Goal: Task Accomplishment & Management: Complete application form

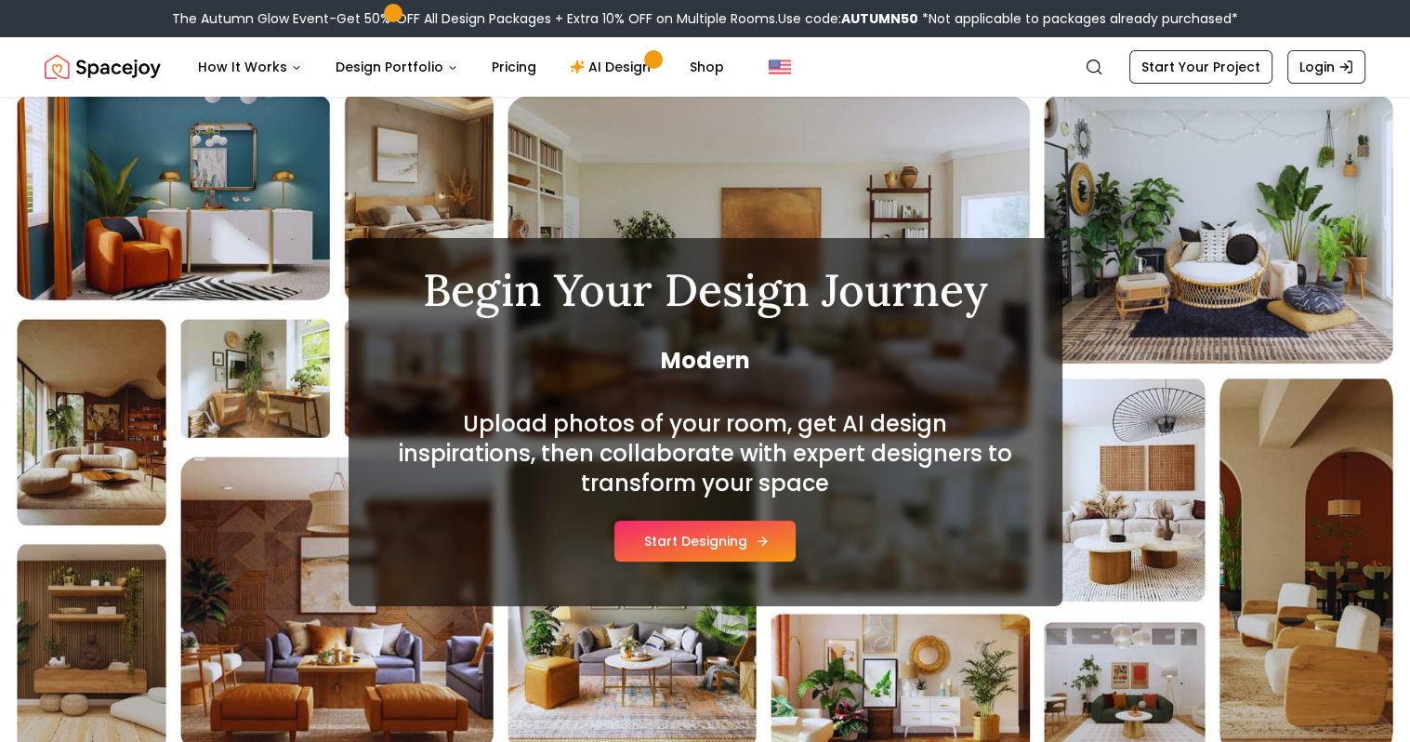
click at [676, 546] on button "Start Designing" at bounding box center [704, 540] width 181 height 41
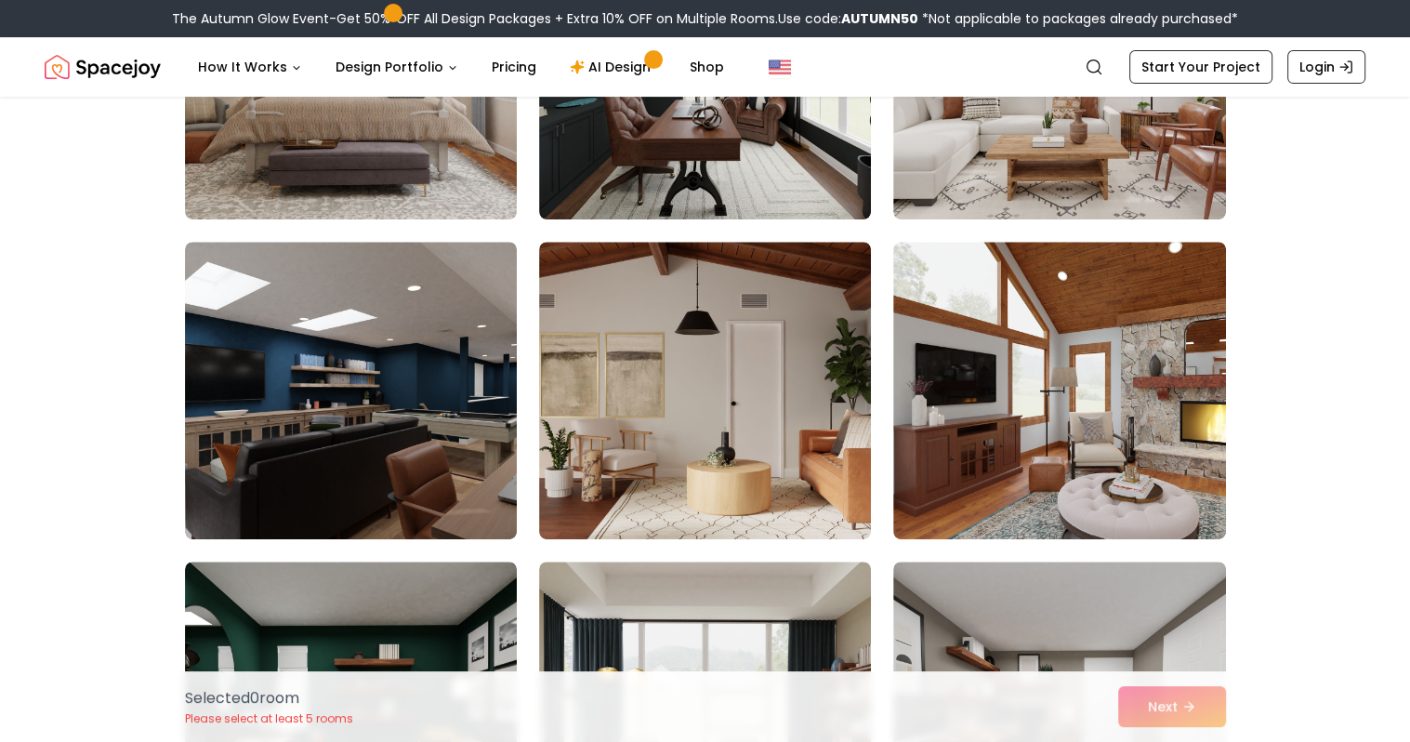
scroll to position [558, 0]
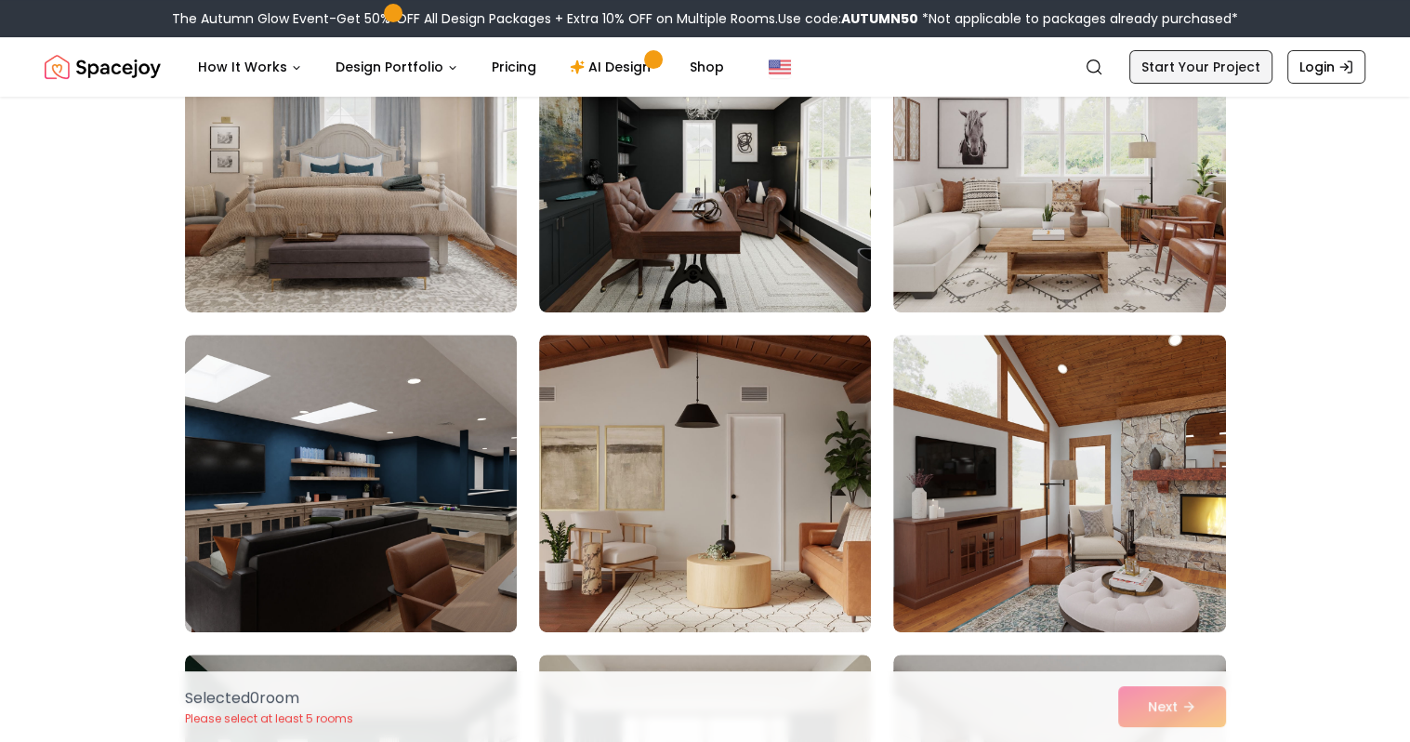
click at [1227, 73] on link "Start Your Project" at bounding box center [1200, 66] width 143 height 33
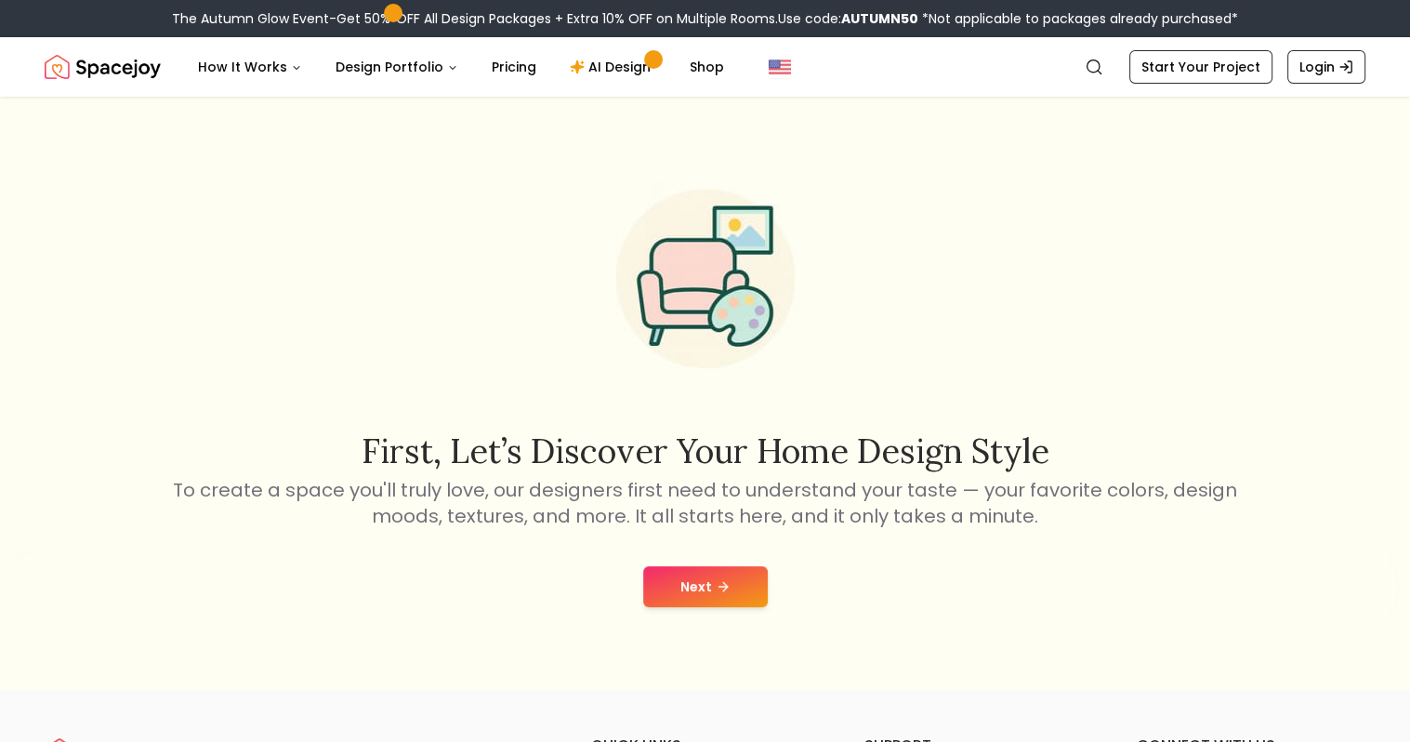
click at [716, 589] on icon at bounding box center [723, 586] width 15 height 15
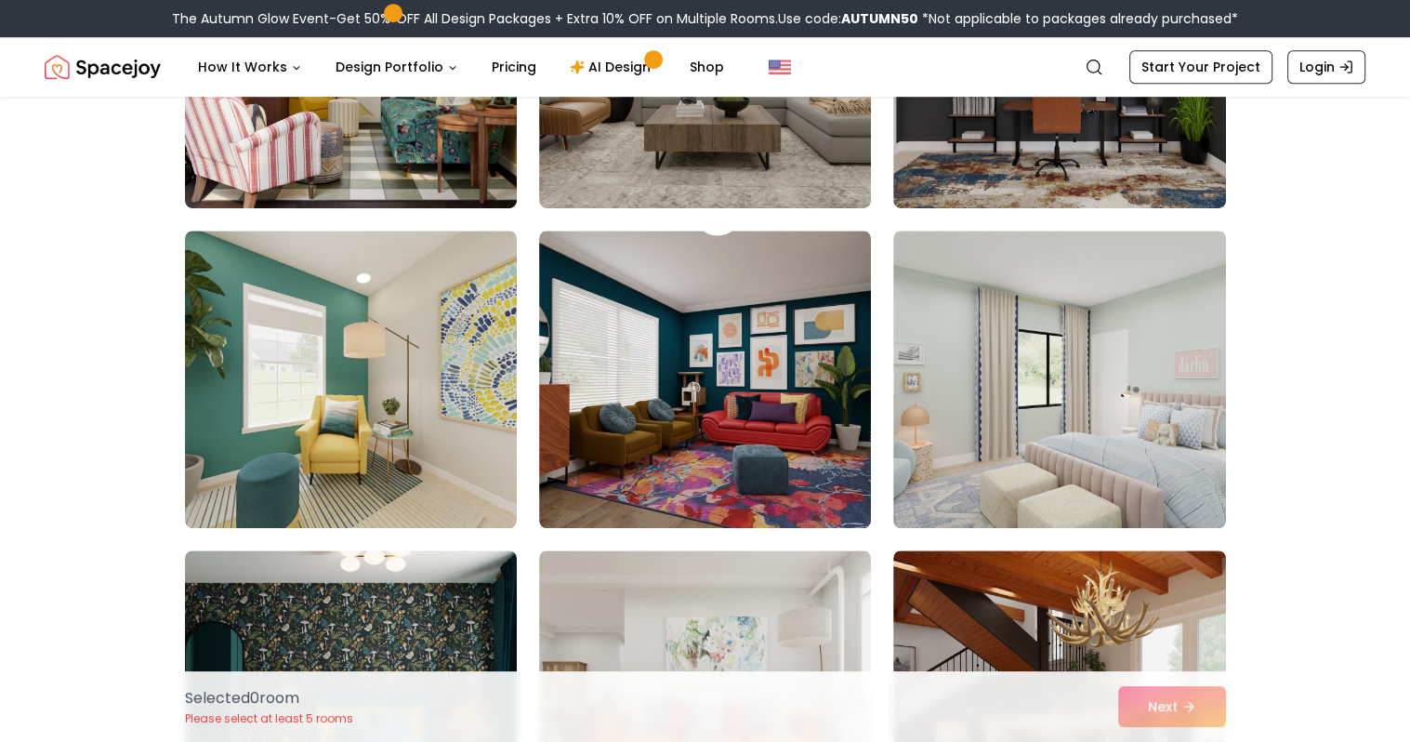
scroll to position [929, 0]
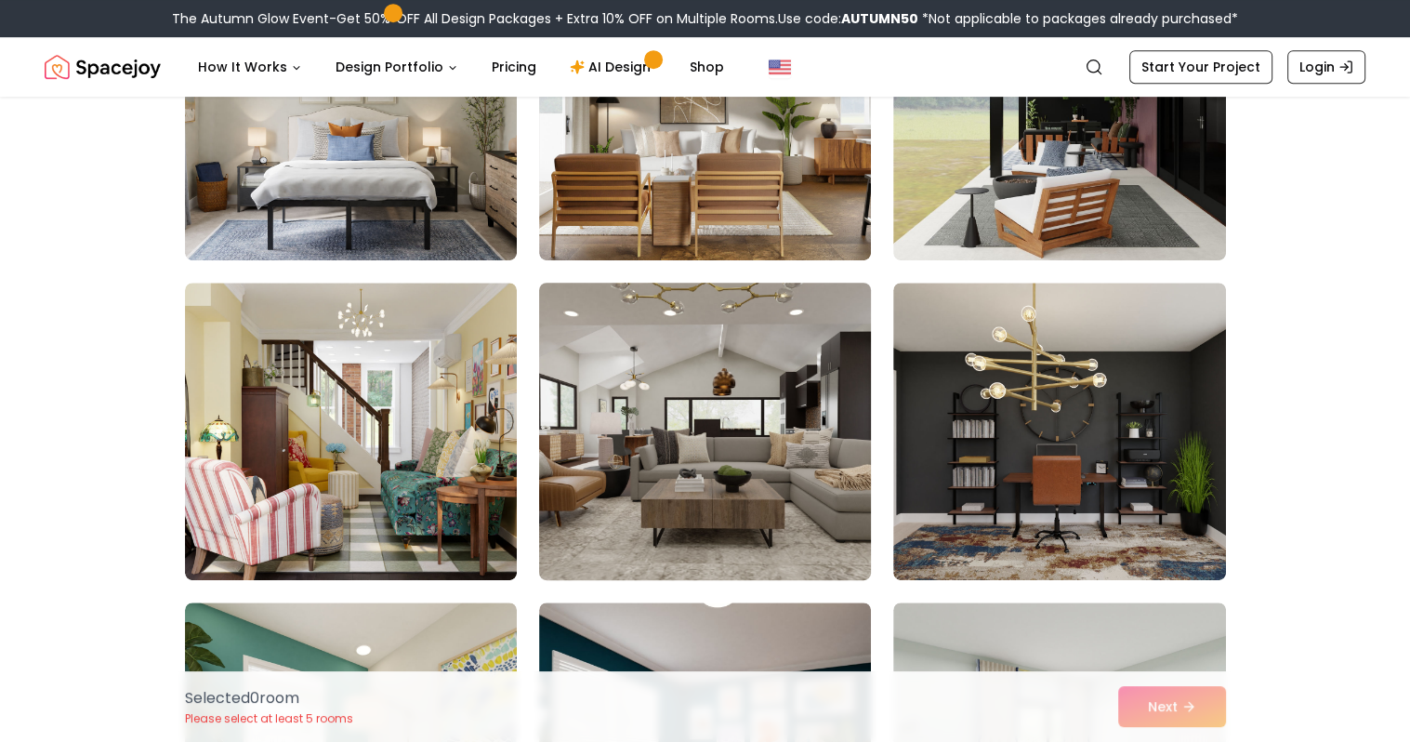
click at [678, 451] on img at bounding box center [705, 431] width 349 height 312
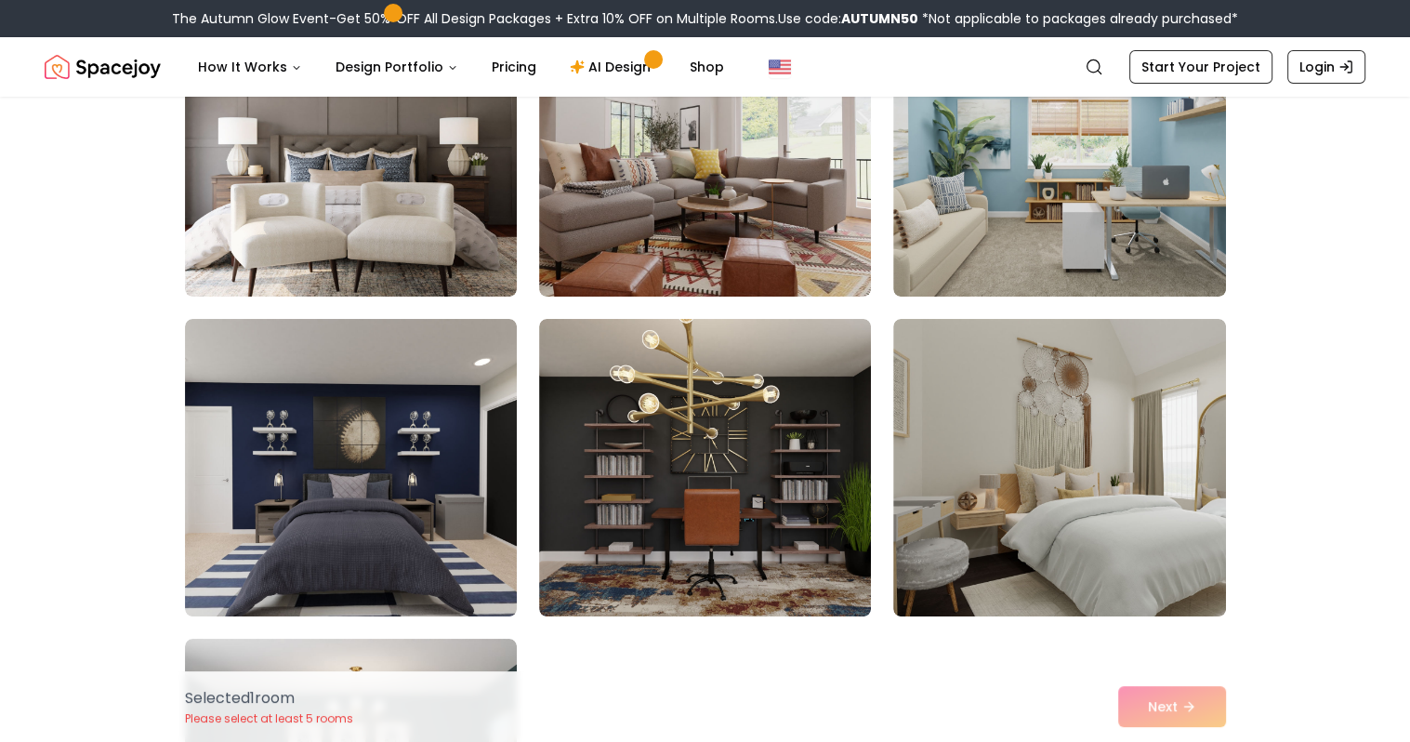
scroll to position [6970, 0]
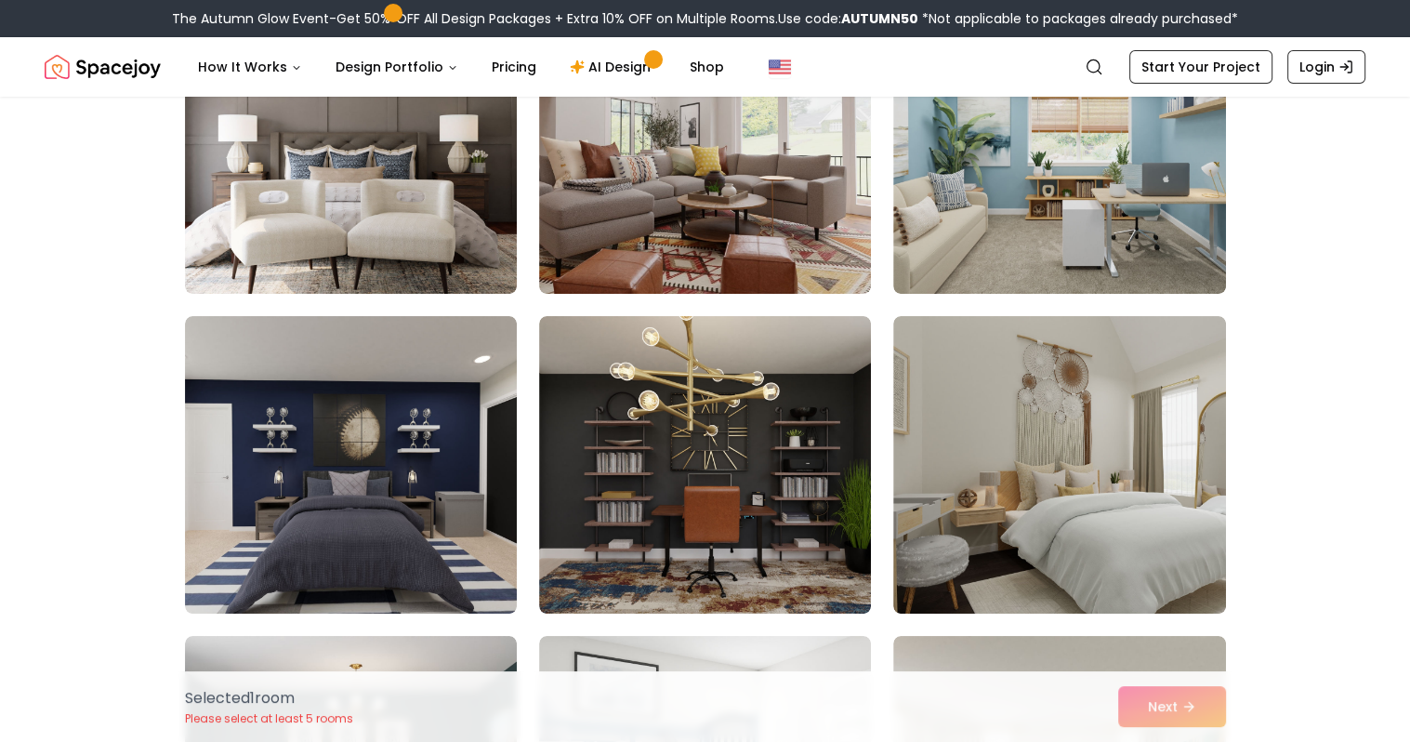
click at [1156, 704] on div "Selected 1 room Please select at least 5 rooms Next" at bounding box center [705, 706] width 1071 height 71
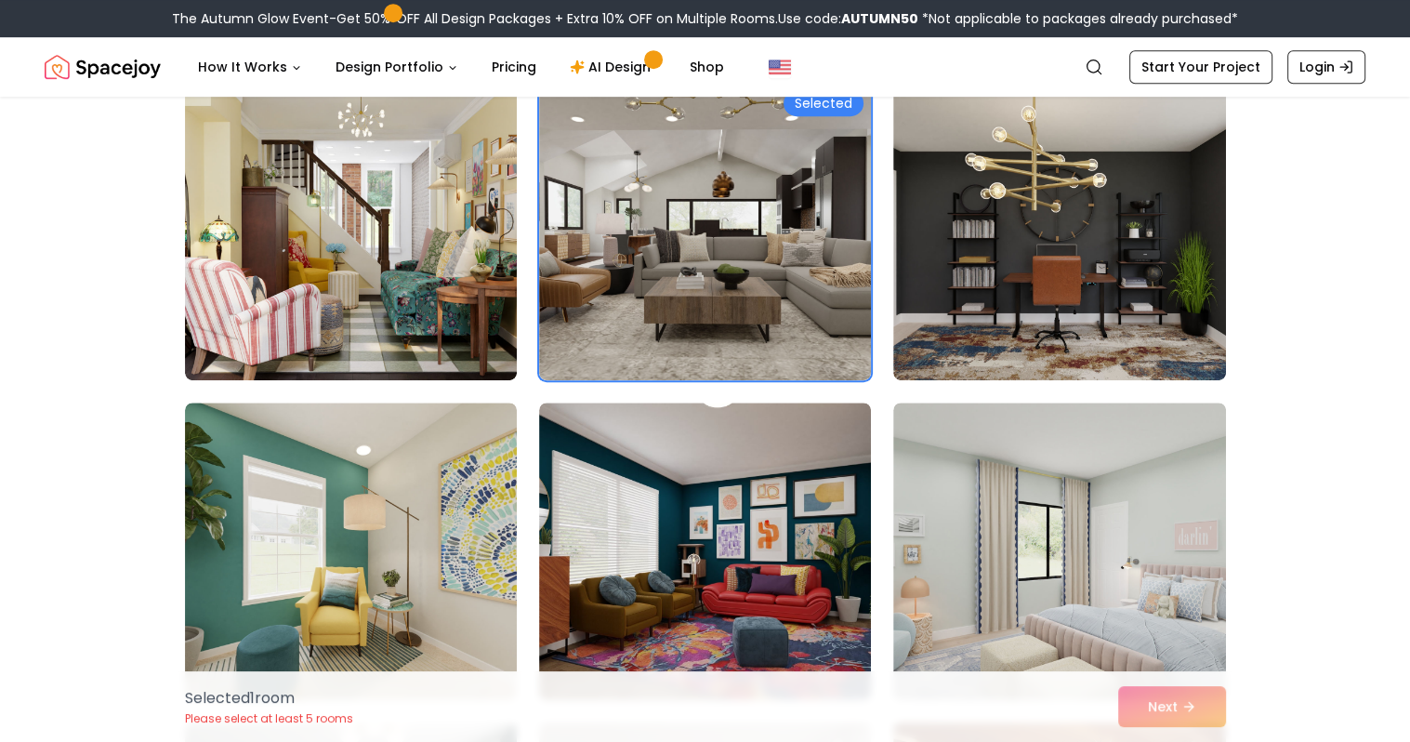
scroll to position [1115, 0]
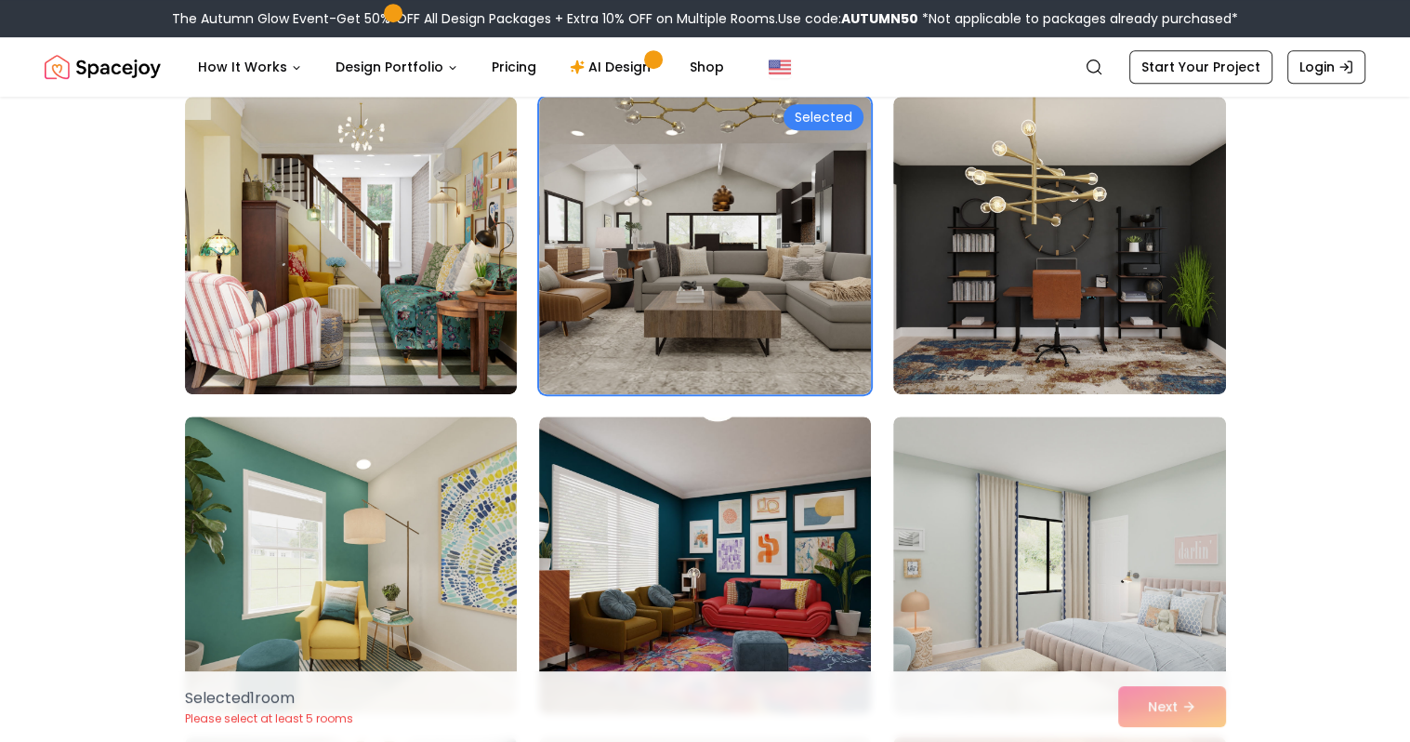
click at [1138, 705] on div "Selected 1 room Please select at least 5 rooms Next" at bounding box center [705, 706] width 1071 height 71
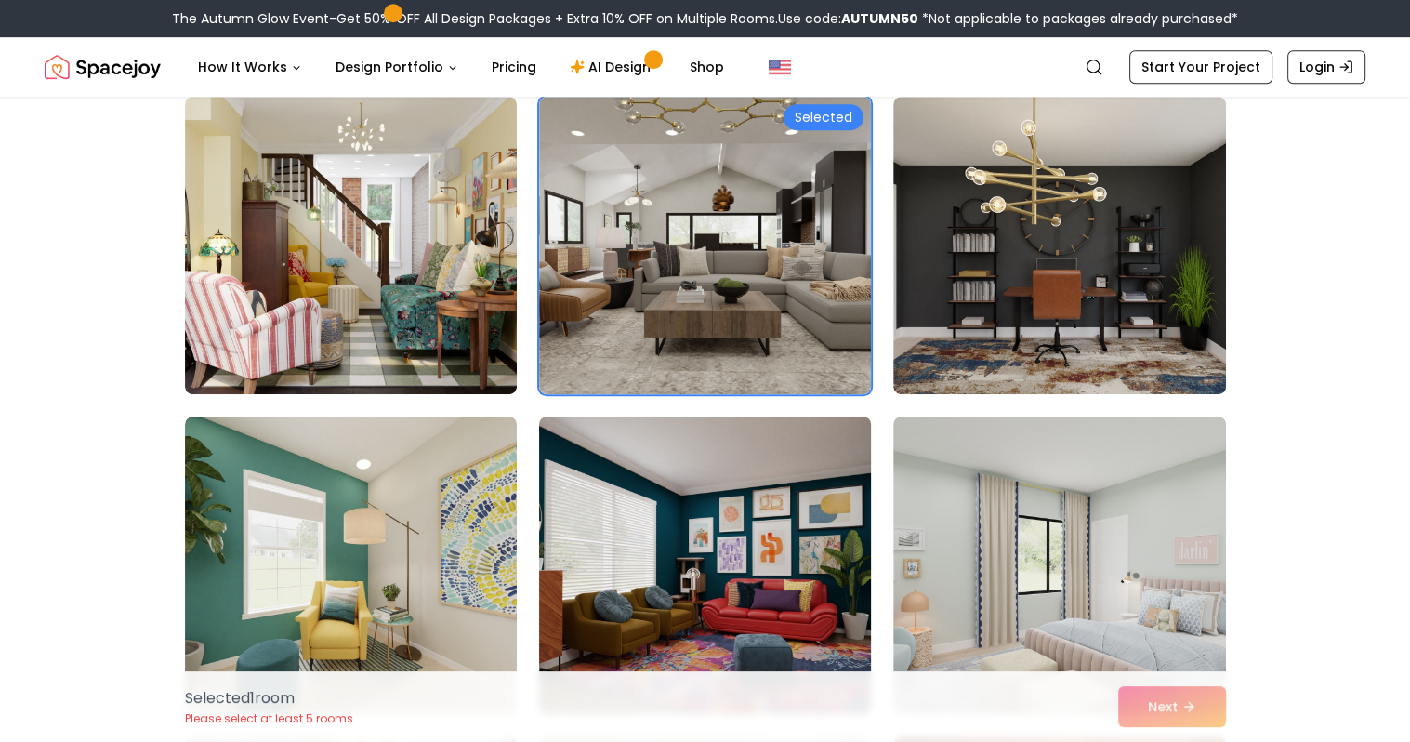
click at [762, 547] on img at bounding box center [705, 565] width 349 height 312
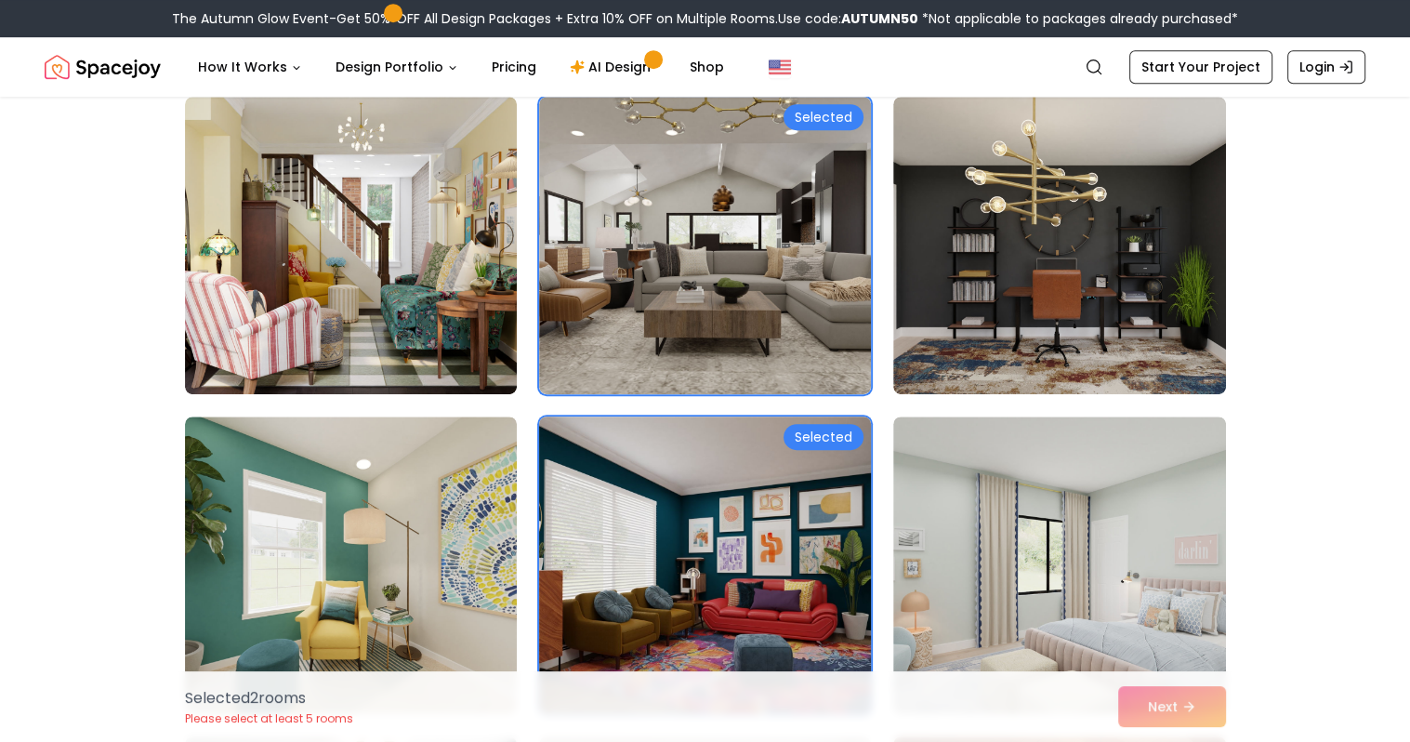
click at [803, 448] on div "Selected" at bounding box center [823, 437] width 80 height 26
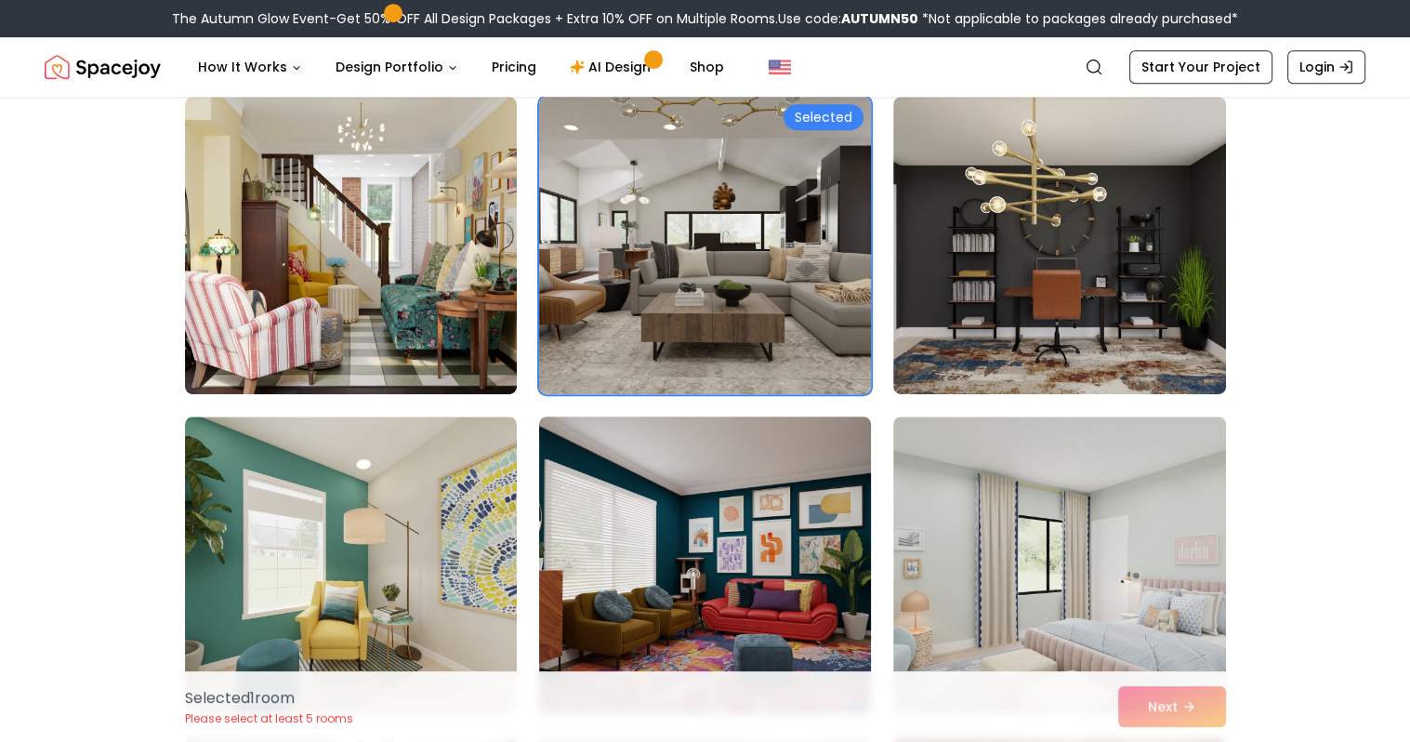
click at [773, 242] on img at bounding box center [705, 245] width 349 height 312
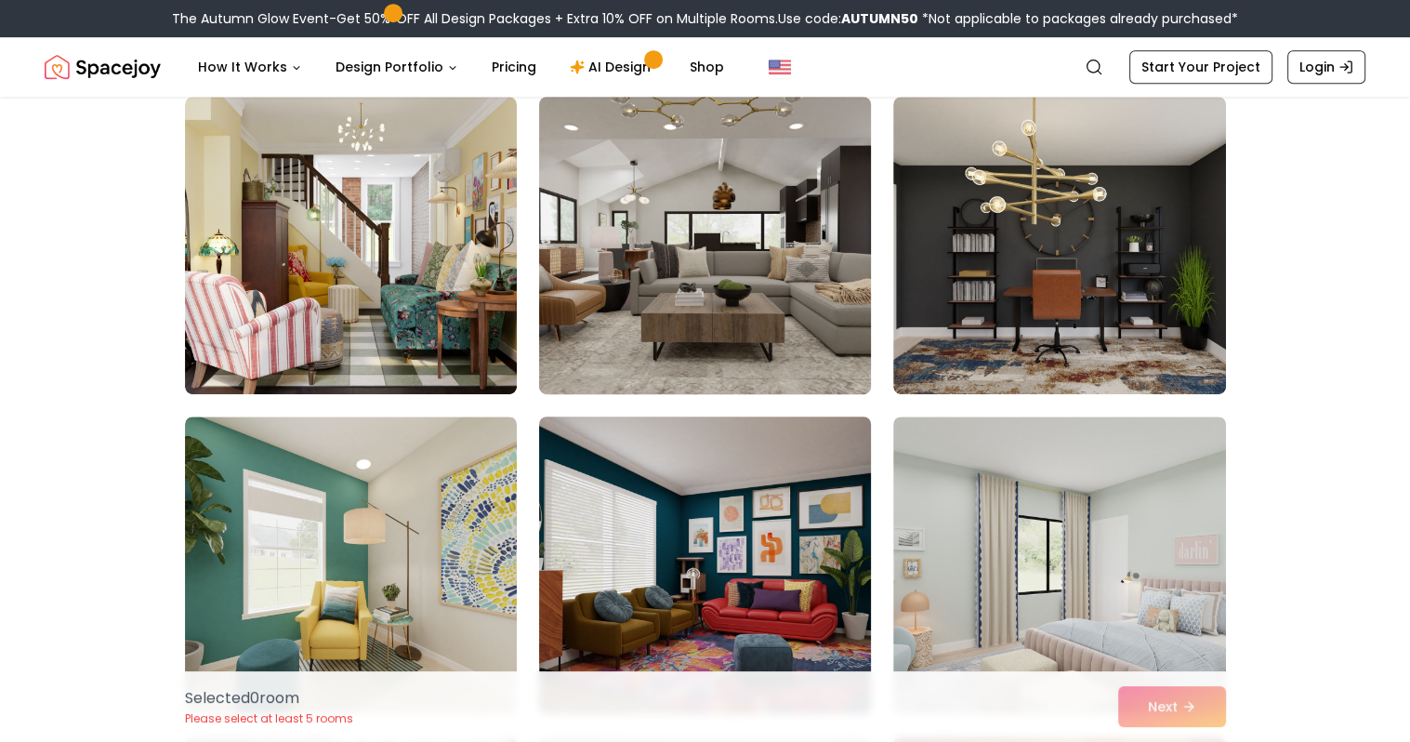
click at [773, 242] on img at bounding box center [705, 245] width 349 height 312
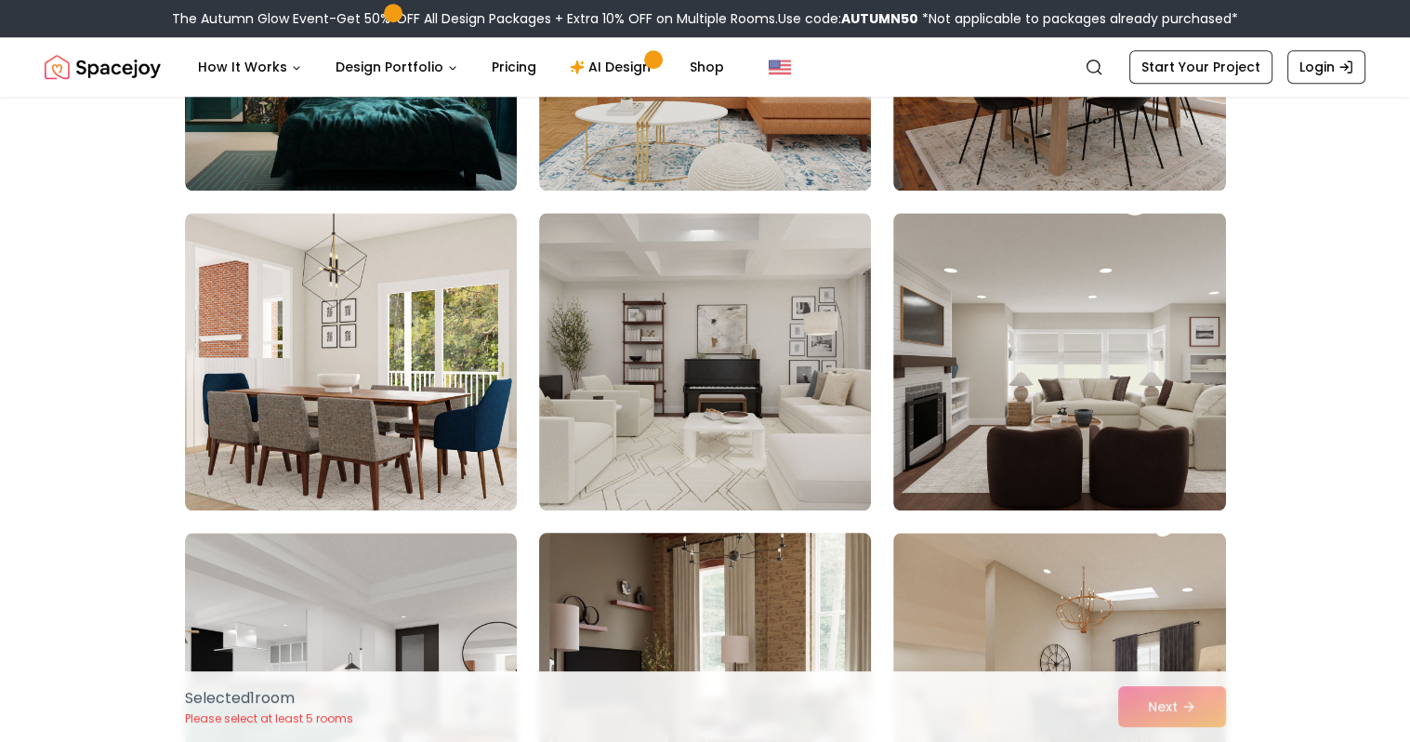
scroll to position [2138, 0]
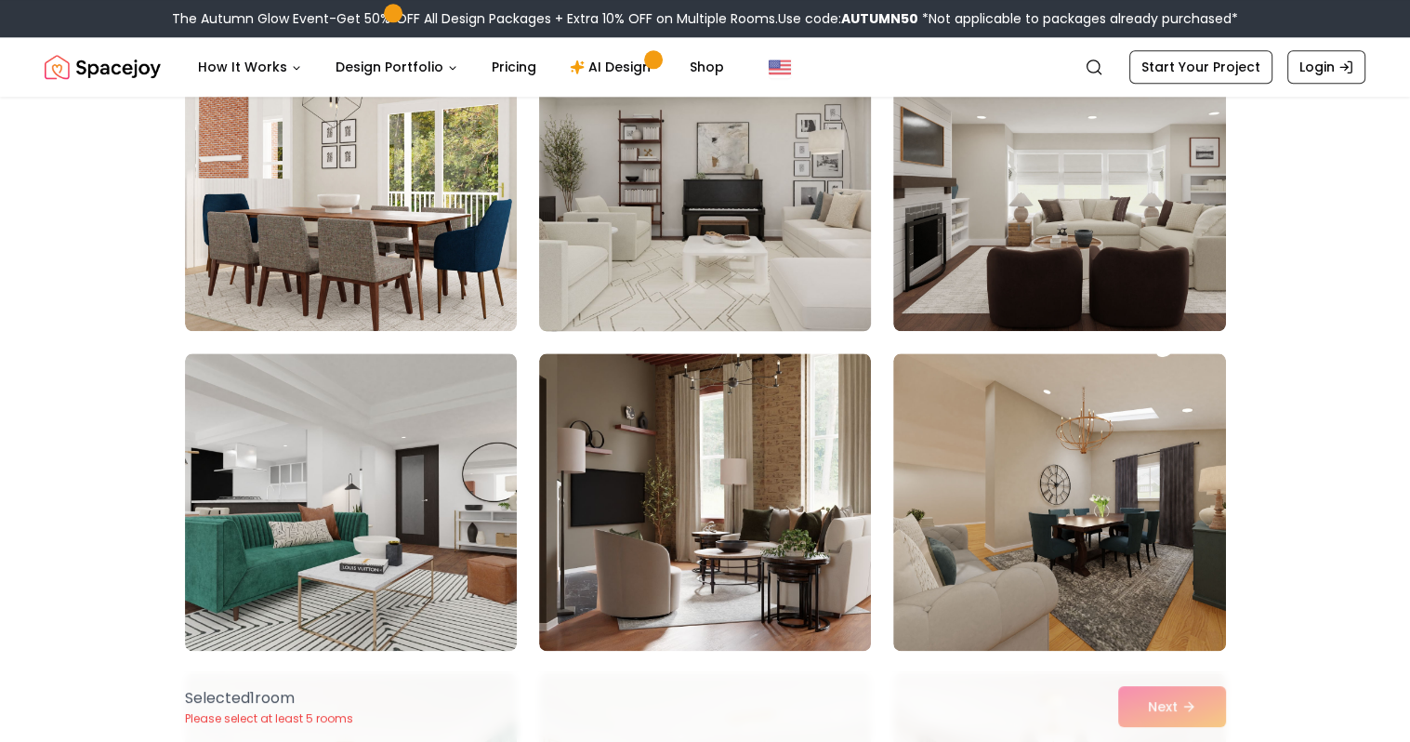
click at [727, 252] on img at bounding box center [705, 182] width 349 height 312
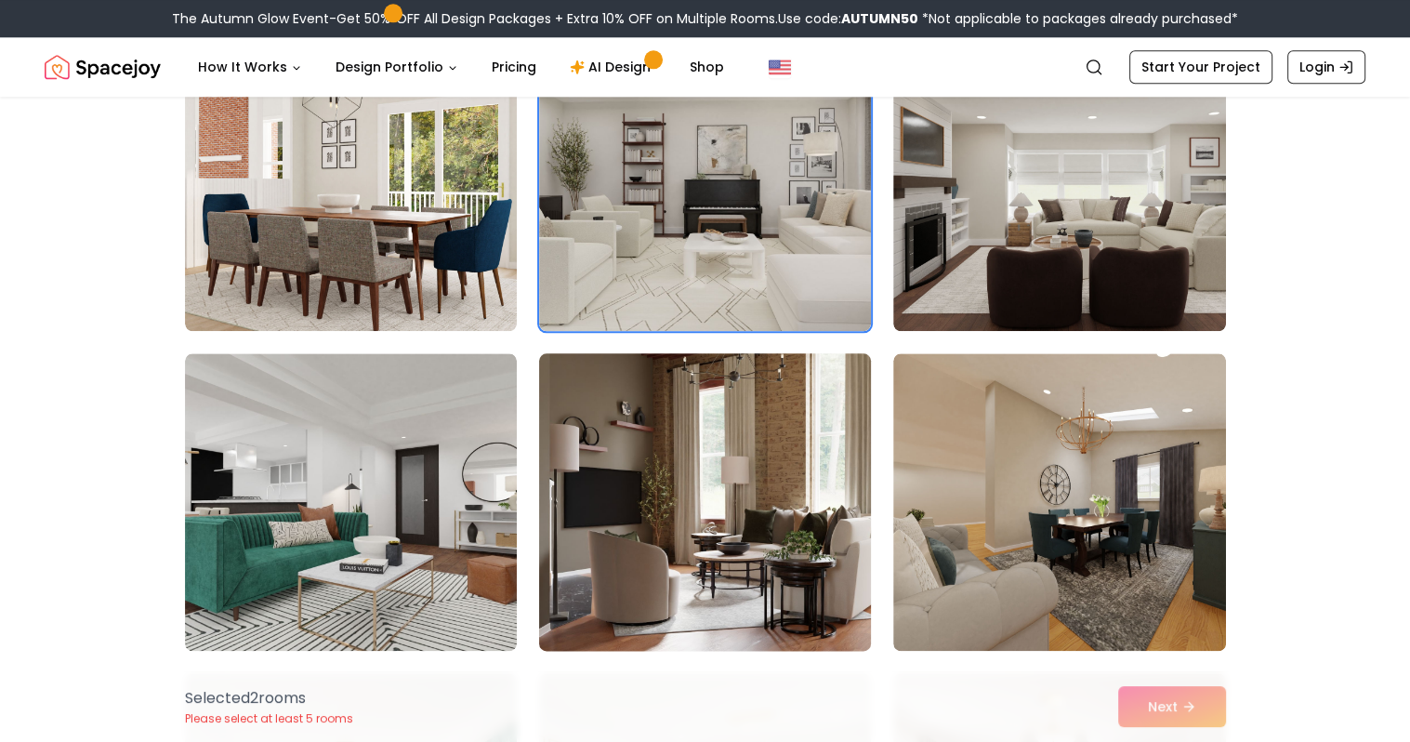
click at [772, 510] on img at bounding box center [705, 502] width 349 height 312
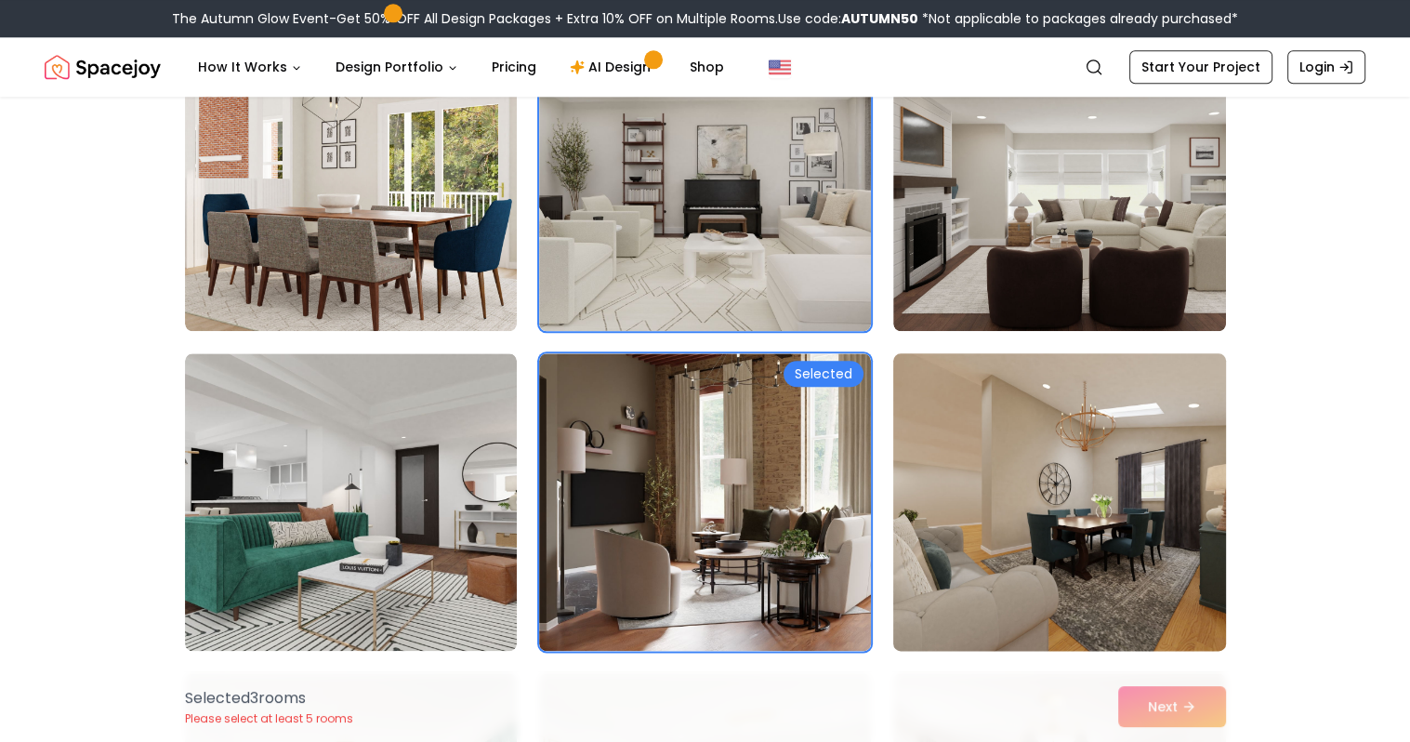
click at [1047, 540] on img at bounding box center [1059, 502] width 349 height 312
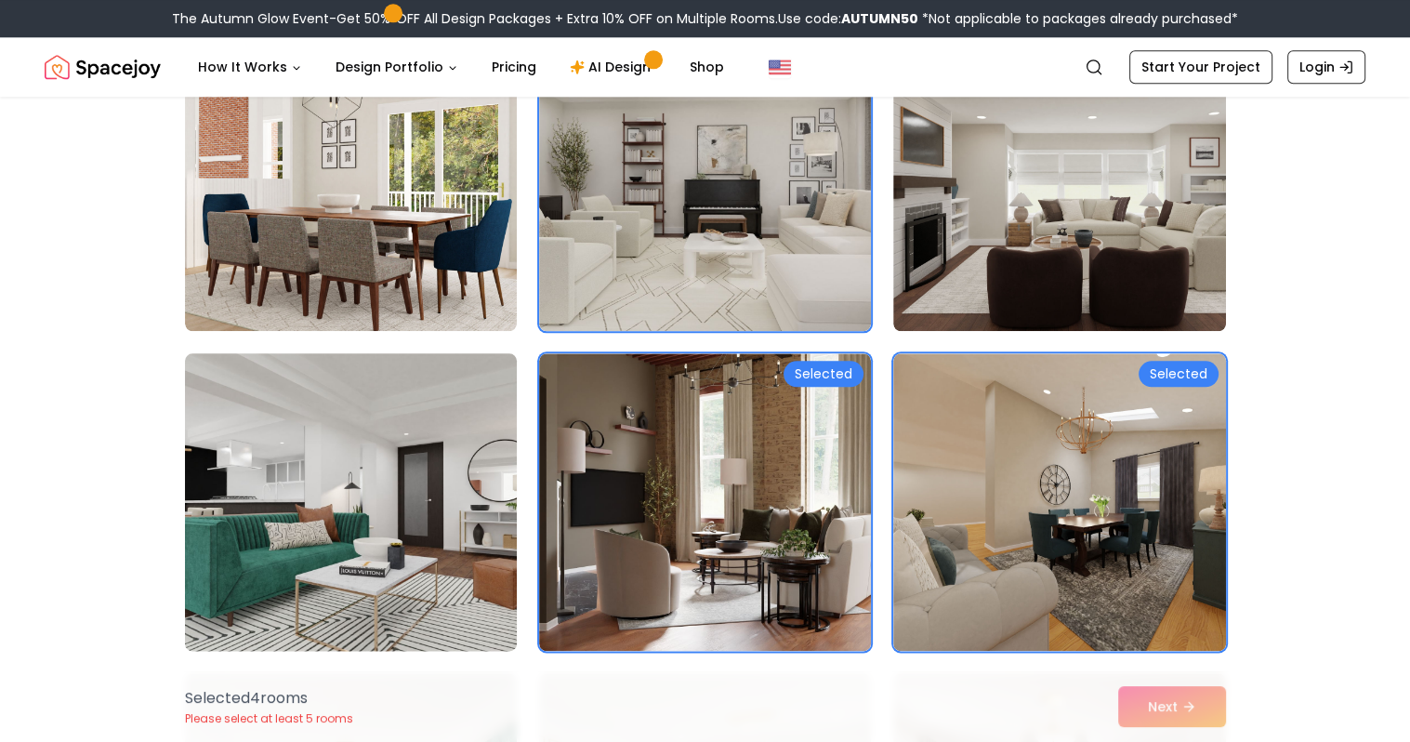
click at [368, 479] on img at bounding box center [351, 502] width 349 height 312
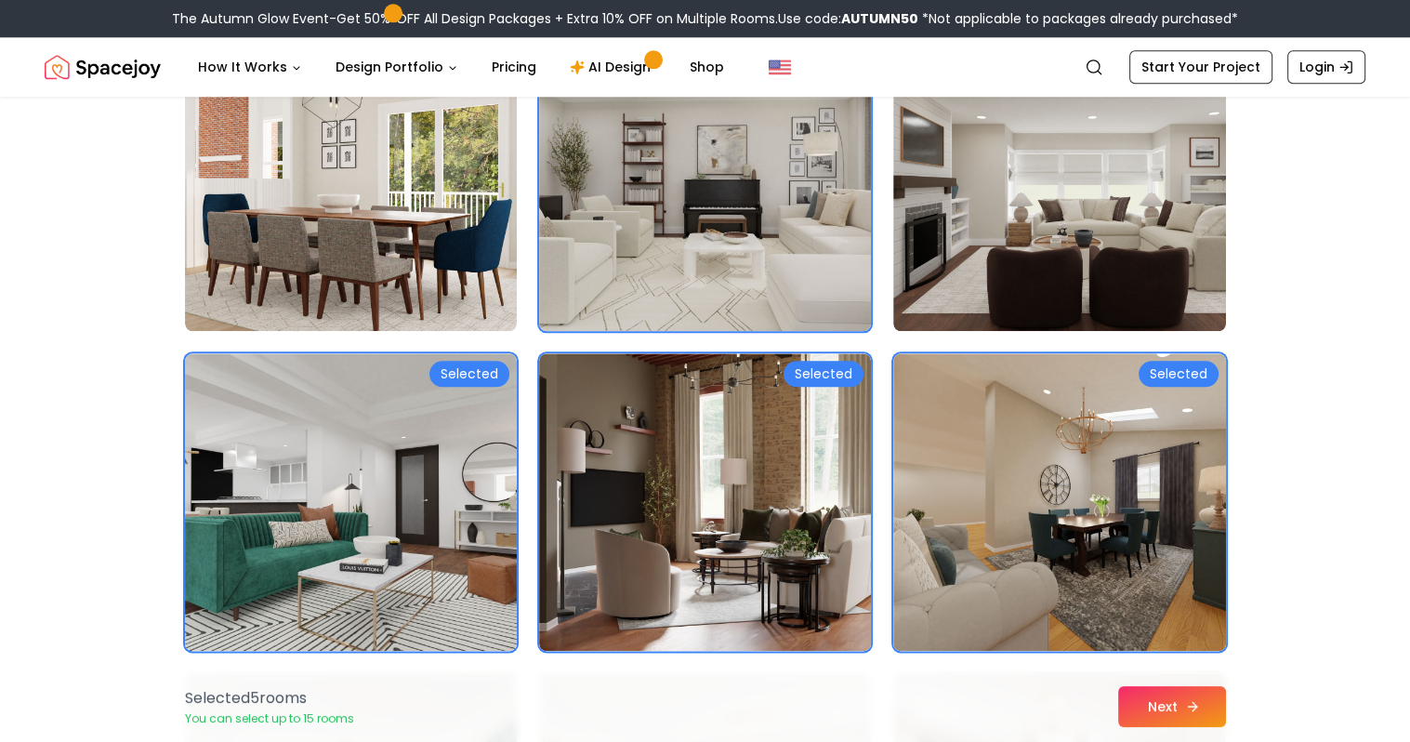
click at [1135, 712] on button "Next" at bounding box center [1172, 706] width 108 height 41
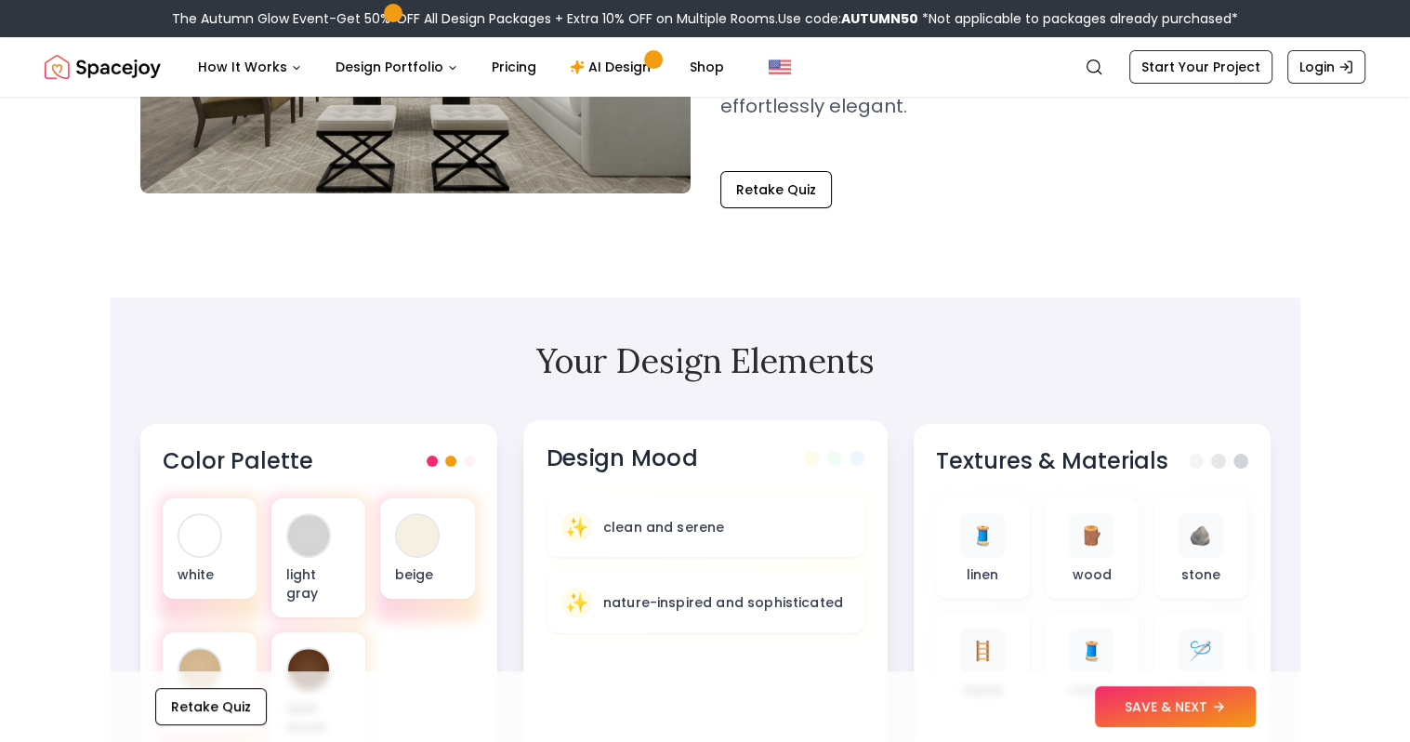
scroll to position [465, 0]
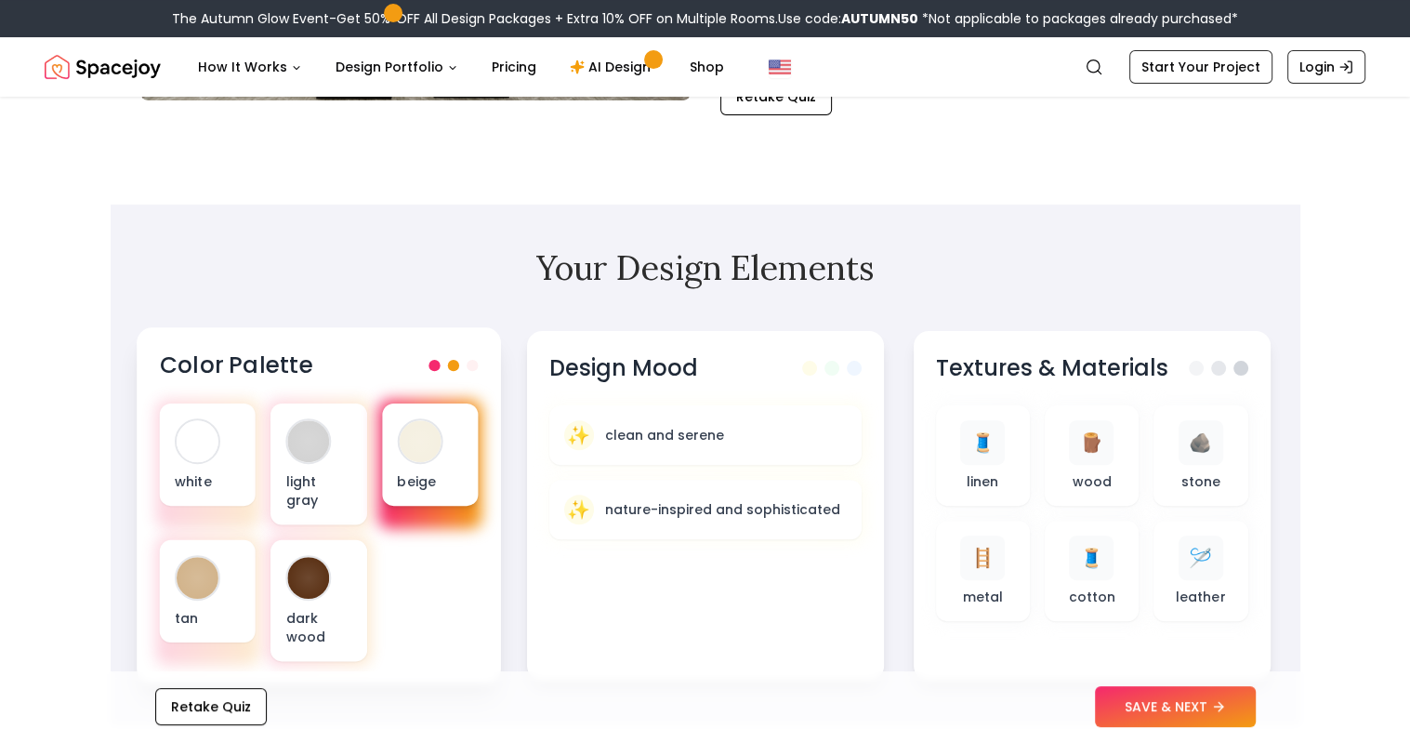
click at [462, 411] on div "beige" at bounding box center [429, 454] width 96 height 102
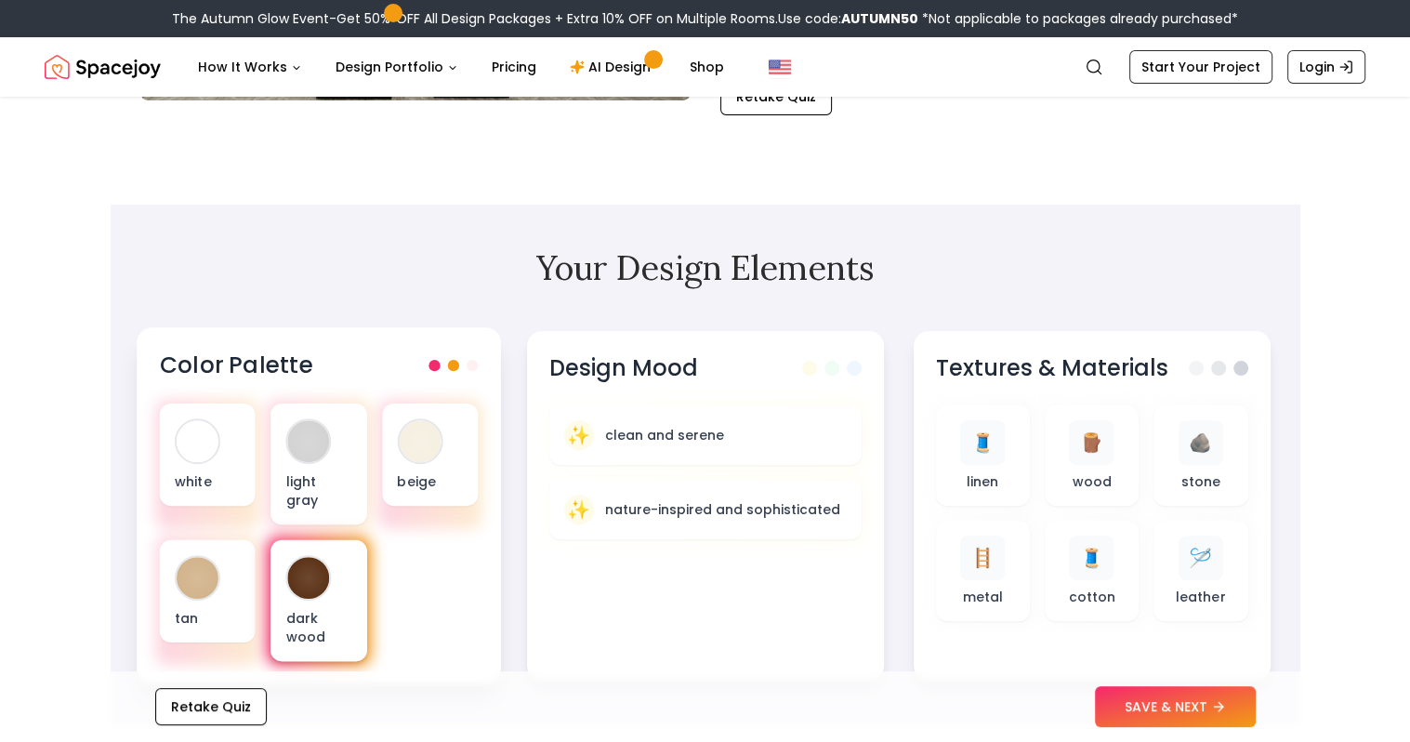
click at [331, 540] on div "dark wood" at bounding box center [318, 601] width 96 height 122
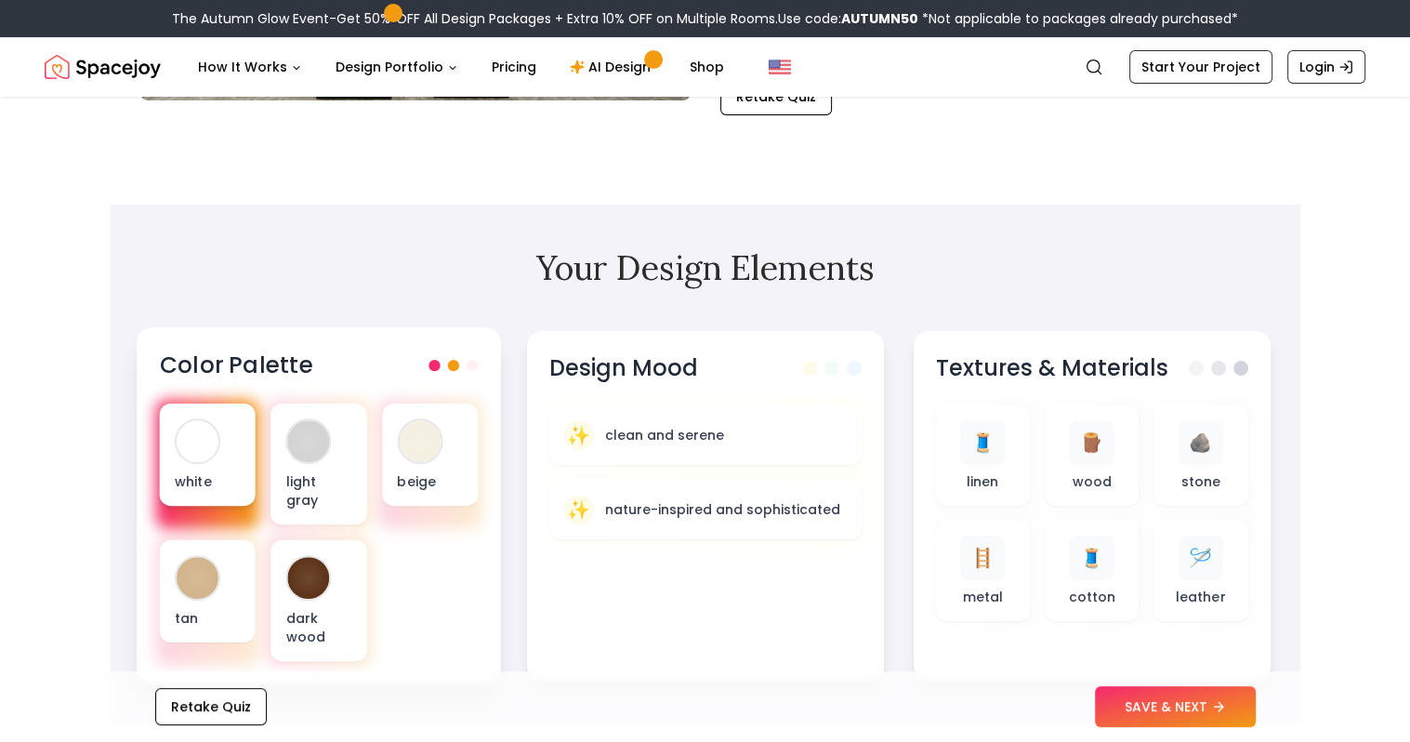
click at [211, 420] on div at bounding box center [198, 441] width 42 height 42
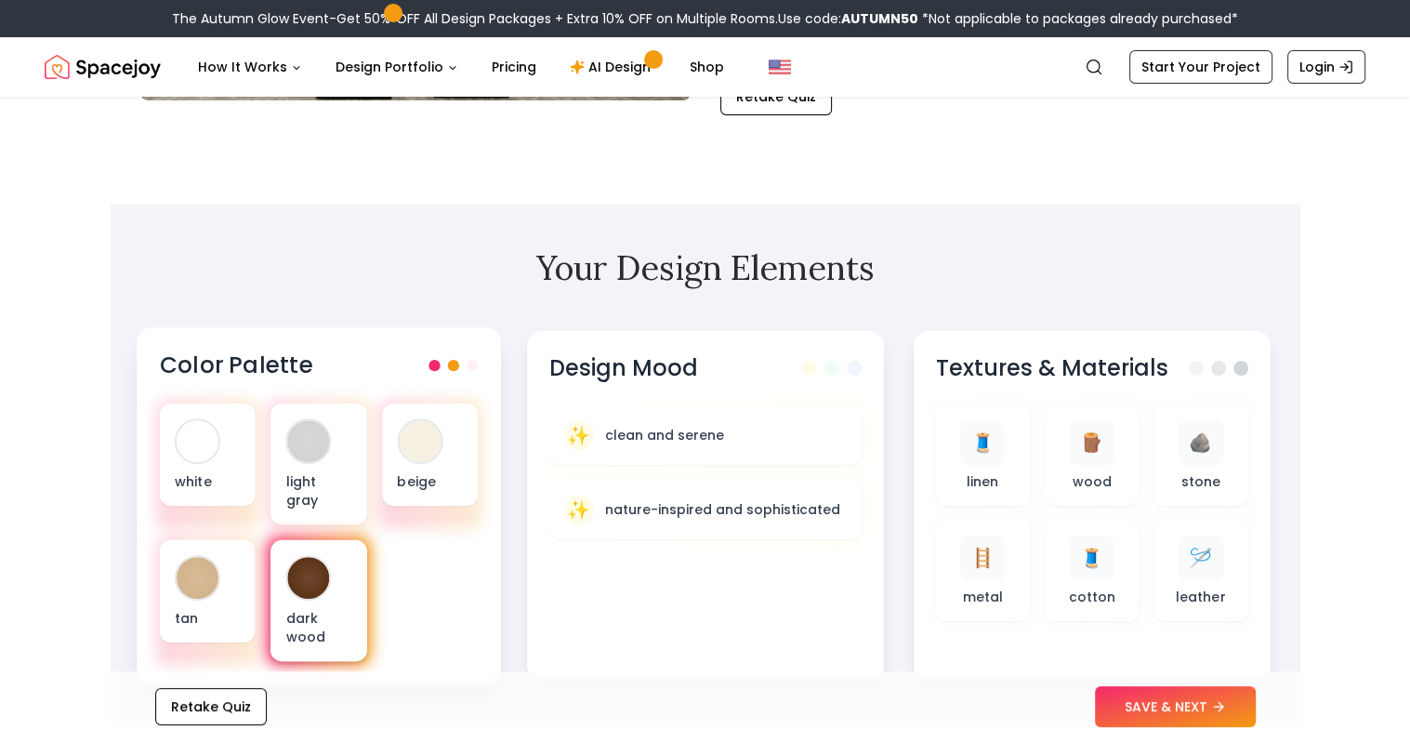
click at [336, 559] on div "dark wood" at bounding box center [318, 601] width 96 height 122
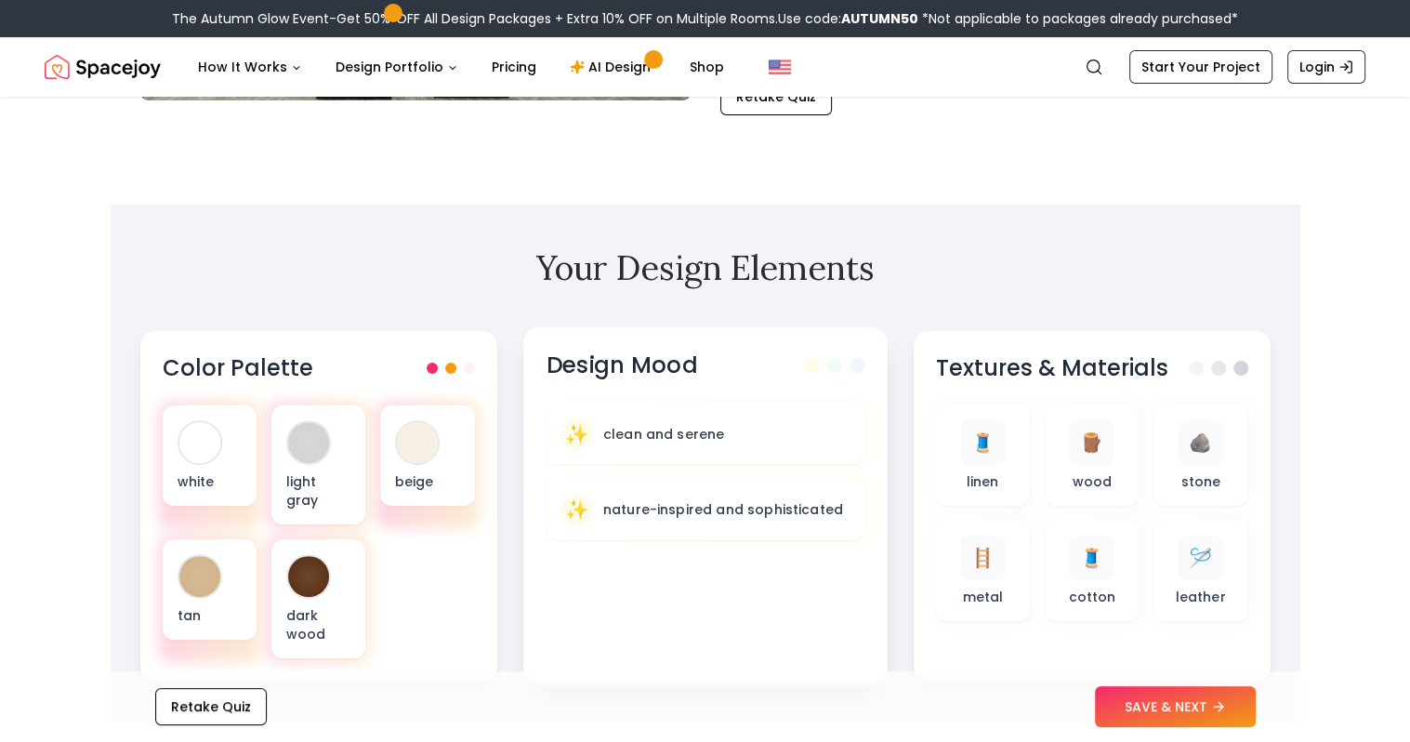
scroll to position [558, 0]
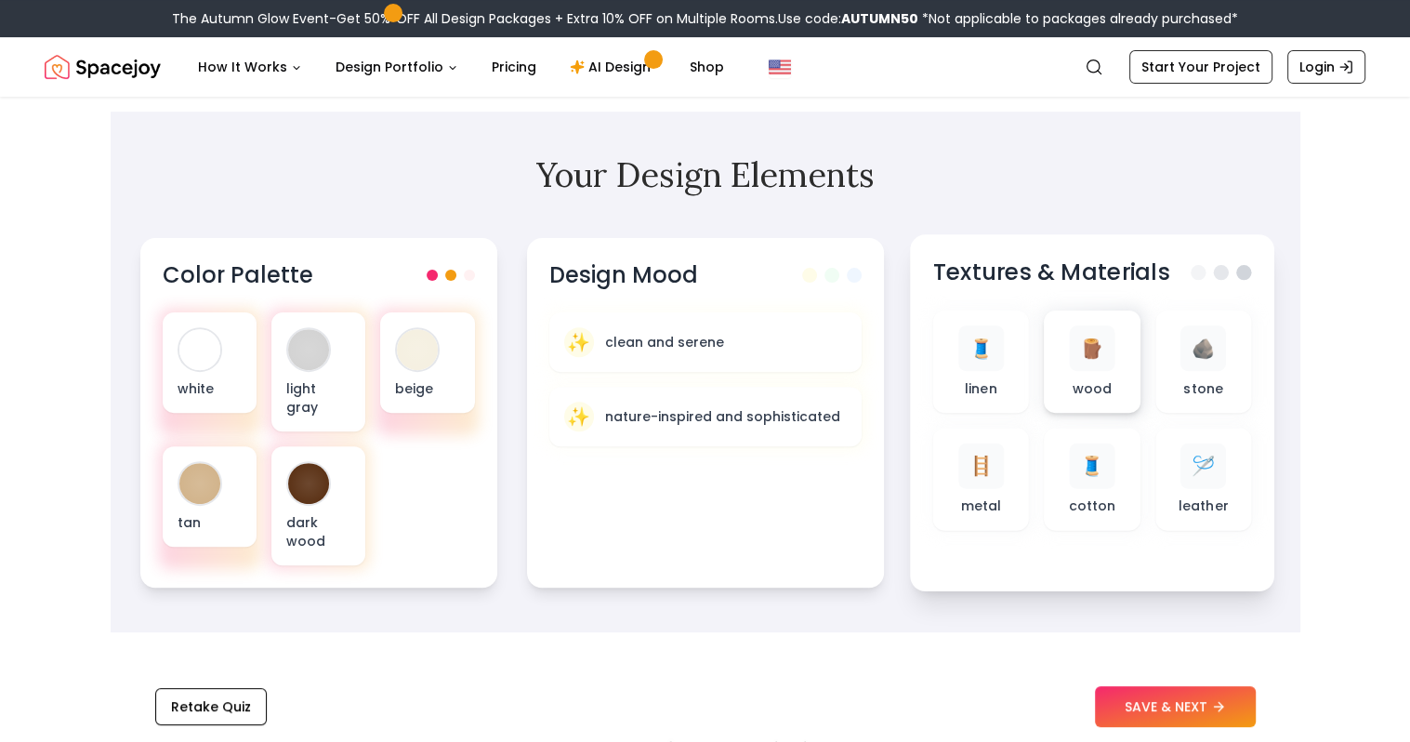
click at [1086, 335] on span "🪵" at bounding box center [1092, 348] width 24 height 27
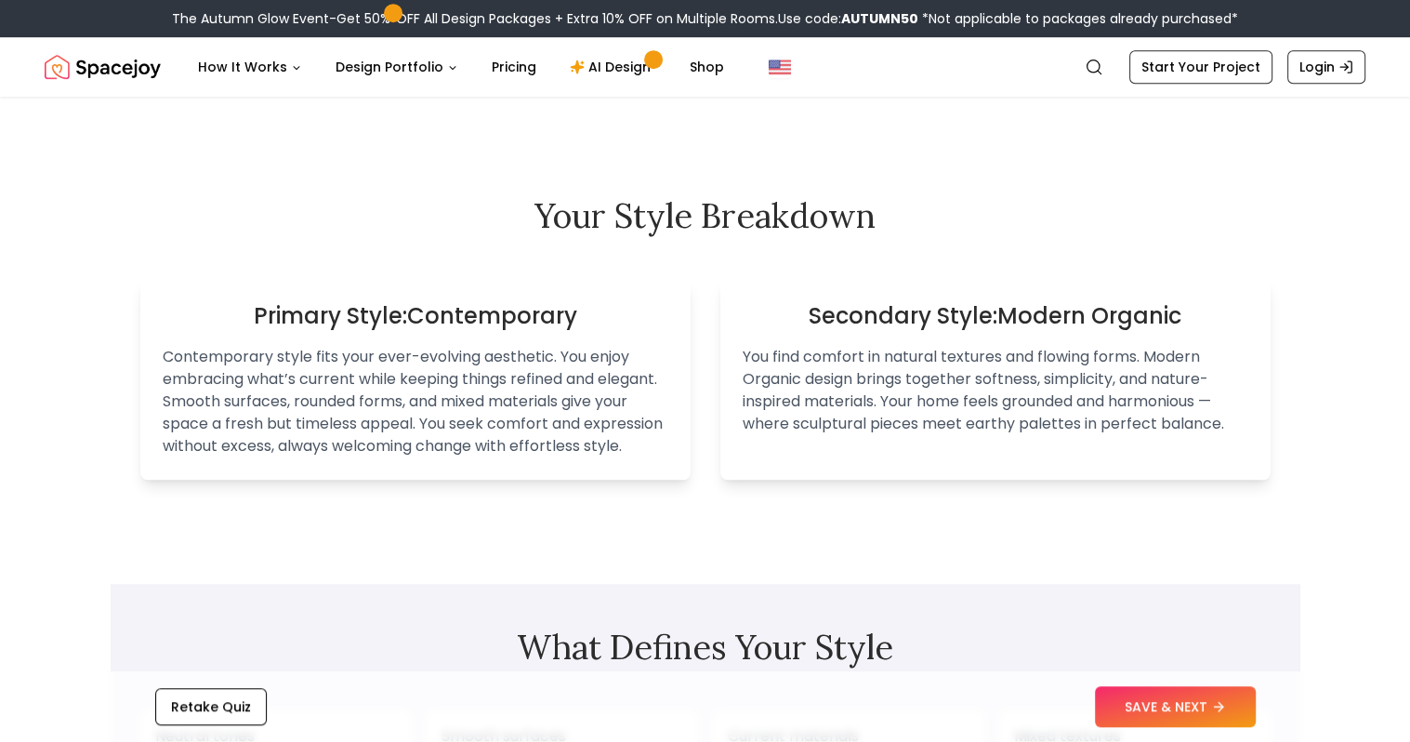
scroll to position [1115, 0]
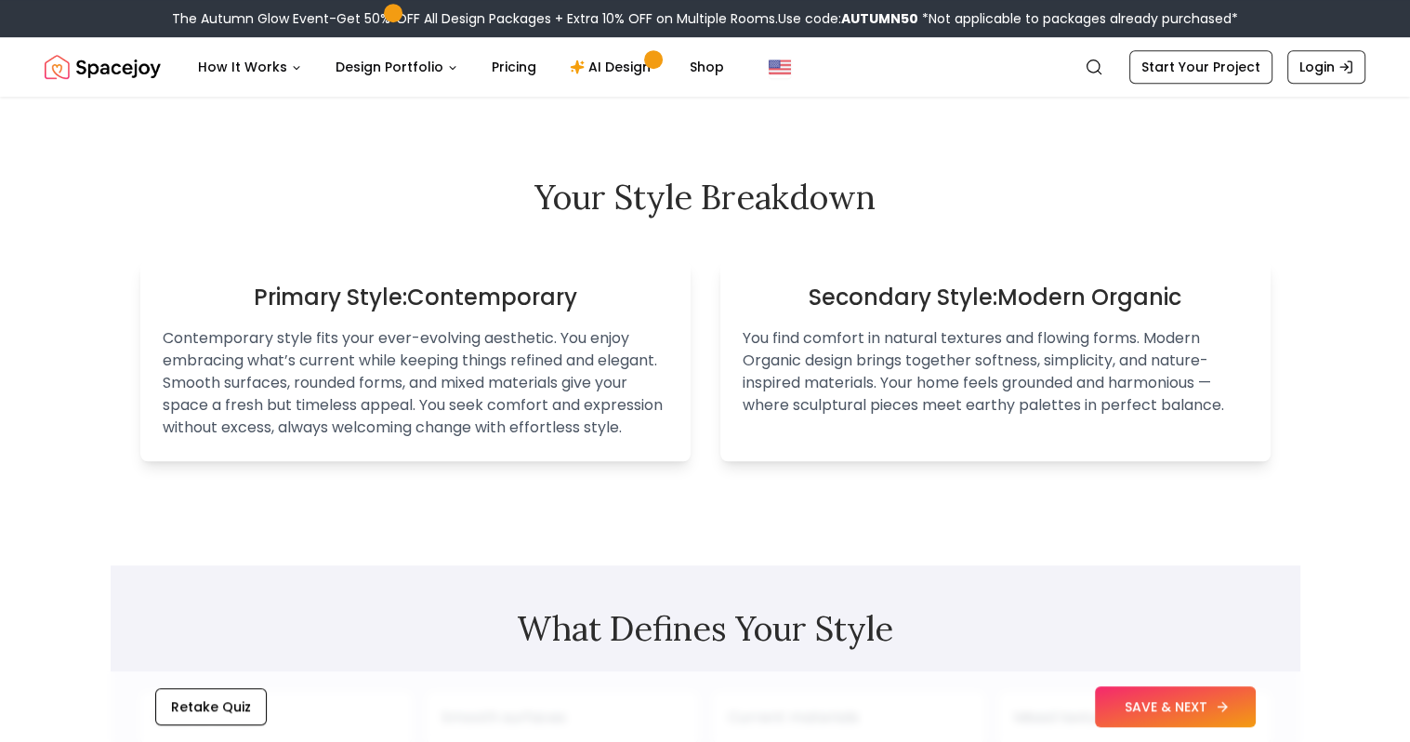
click at [1148, 700] on button "SAVE & NEXT" at bounding box center [1175, 706] width 161 height 41
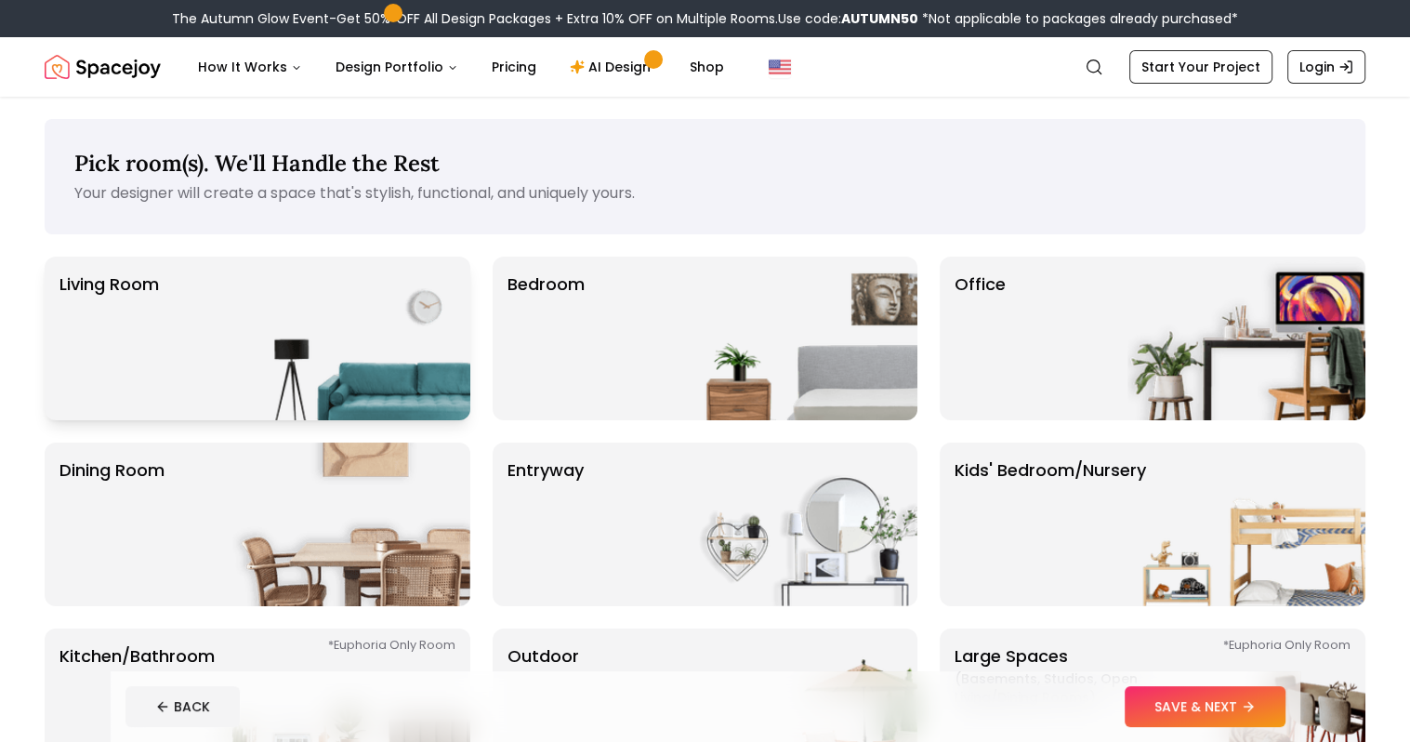
click at [337, 337] on img at bounding box center [351, 339] width 238 height 164
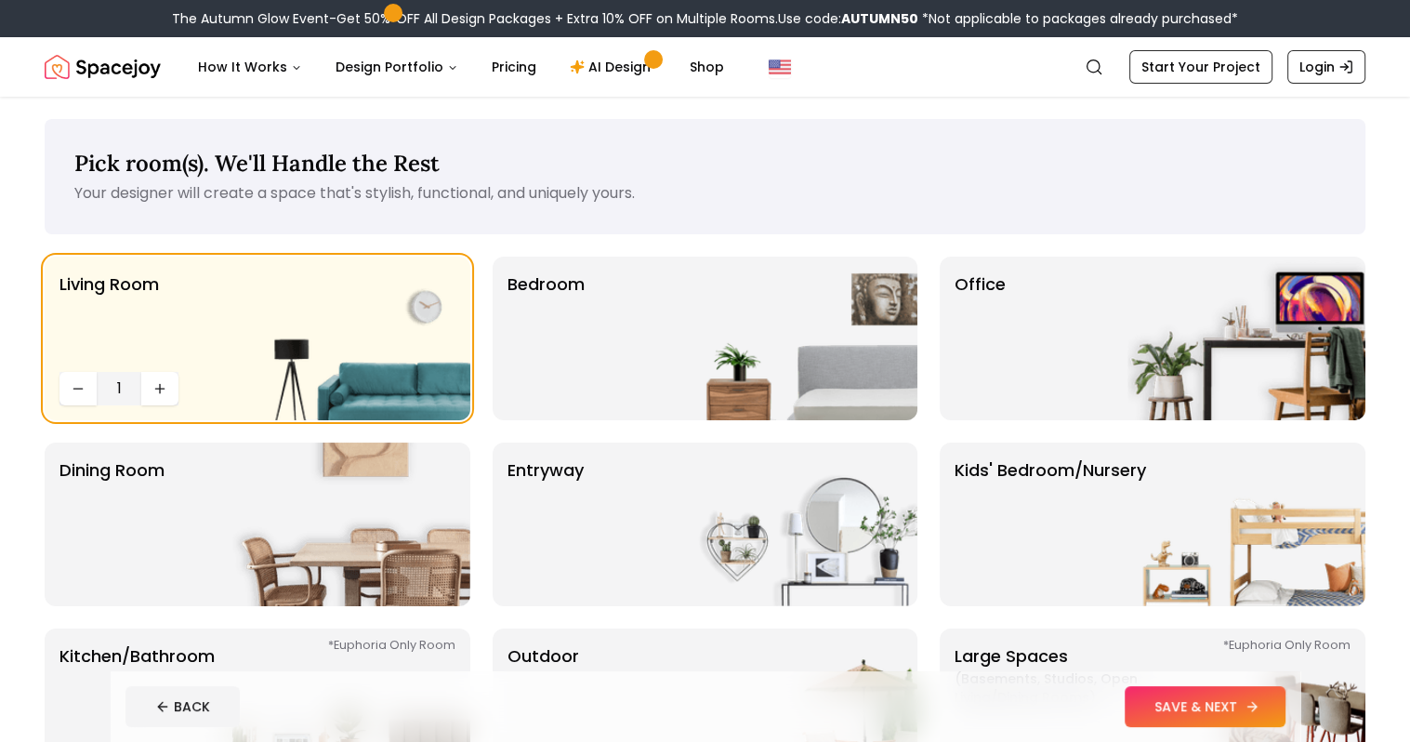
click at [1221, 704] on button "SAVE & NEXT" at bounding box center [1205, 706] width 161 height 41
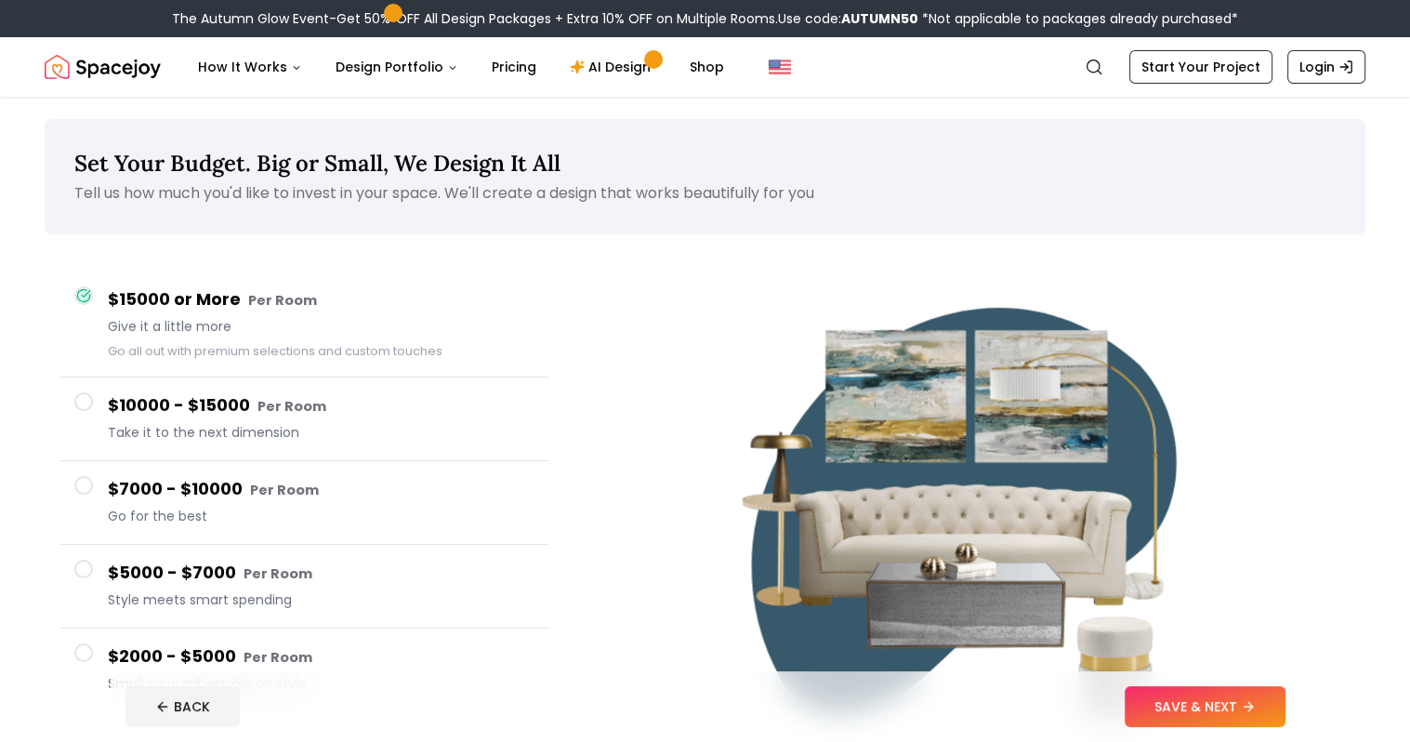
click at [71, 406] on button "$10000 - $15000 Per Room Take it to the next dimension" at bounding box center [304, 419] width 490 height 84
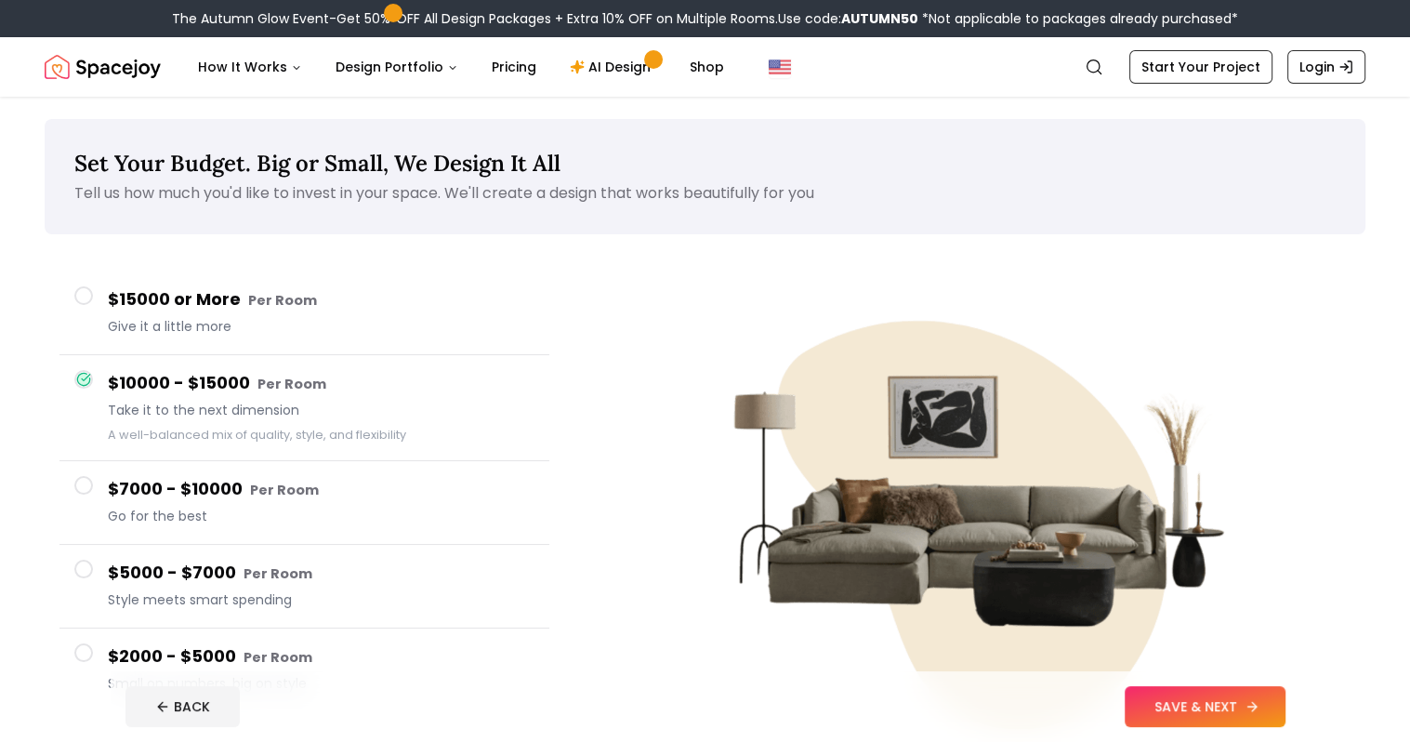
click at [1237, 712] on button "SAVE & NEXT" at bounding box center [1205, 706] width 161 height 41
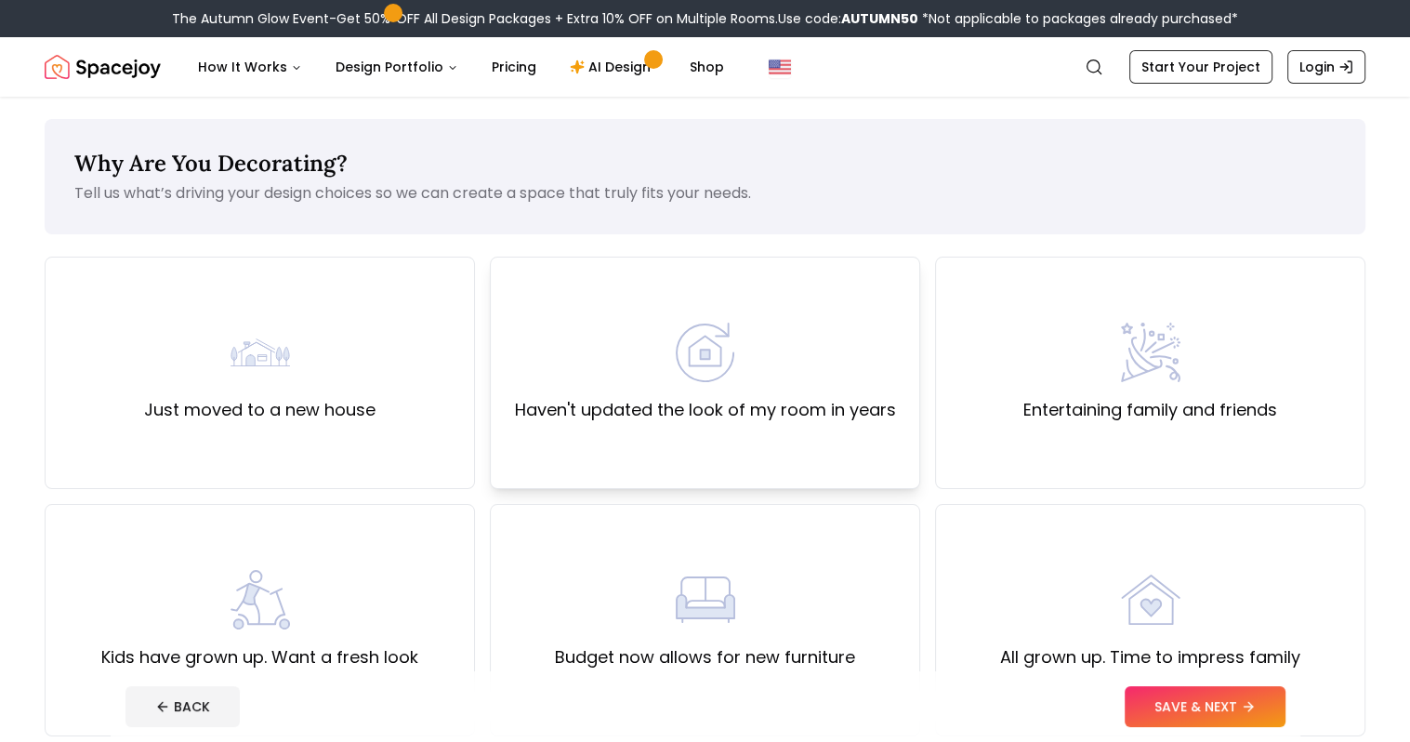
click at [694, 428] on div "Haven't updated the look of my room in years" at bounding box center [705, 373] width 430 height 232
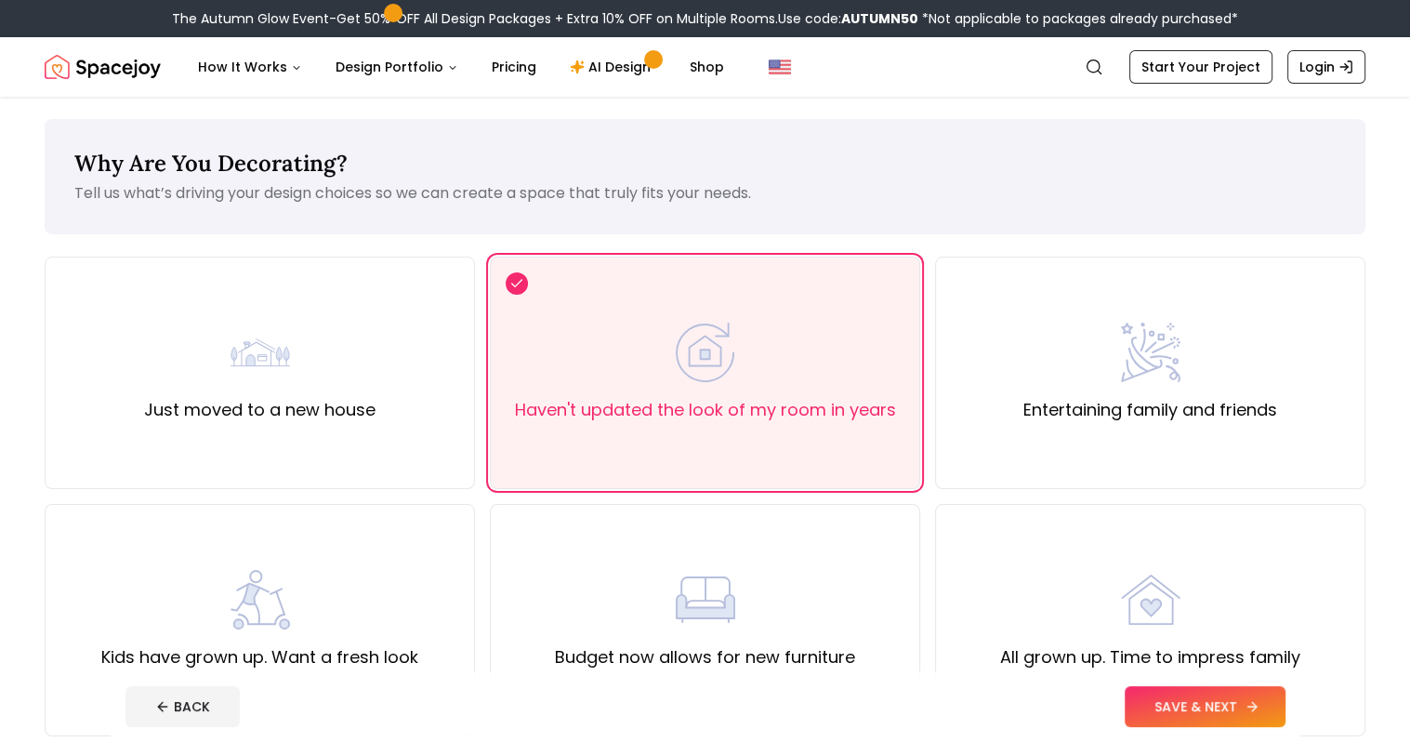
click at [1198, 712] on button "SAVE & NEXT" at bounding box center [1205, 706] width 161 height 41
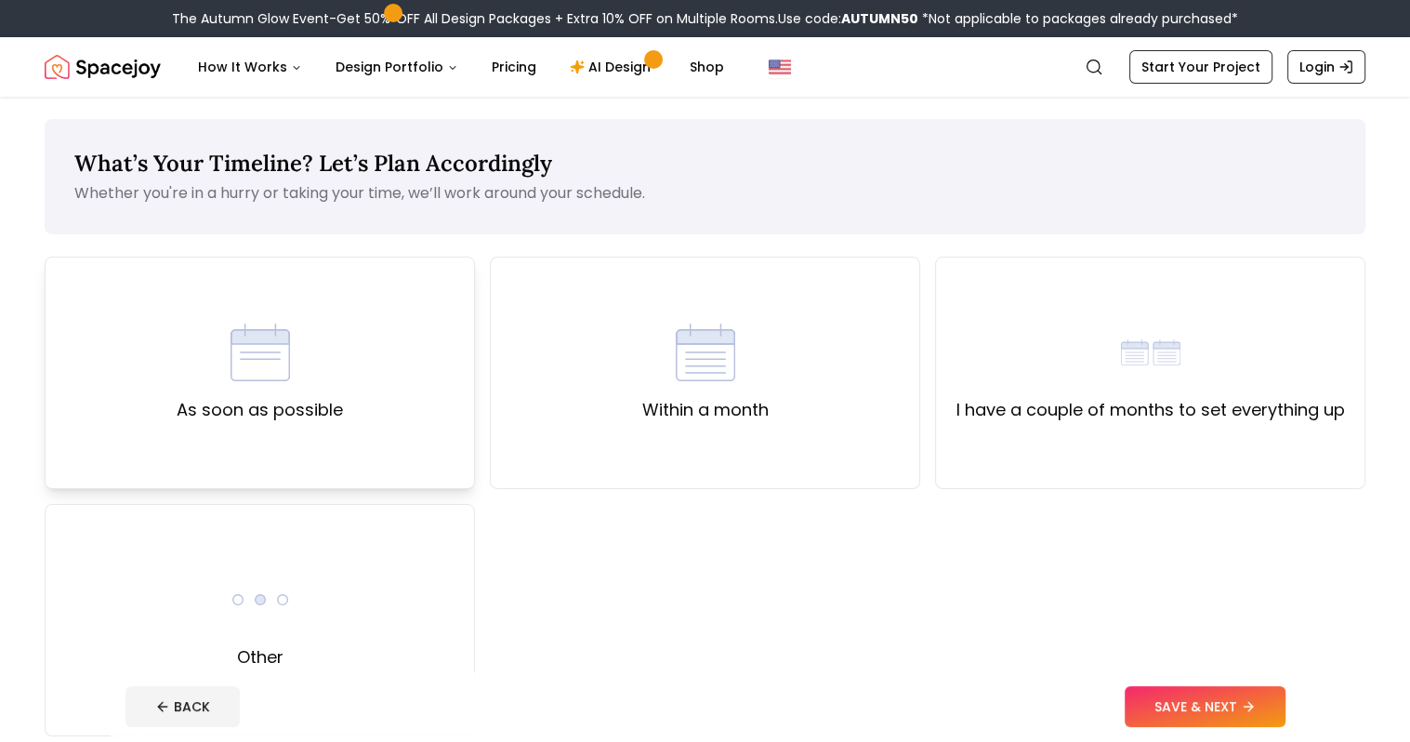
click at [378, 407] on div "As soon as possible" at bounding box center [260, 373] width 430 height 232
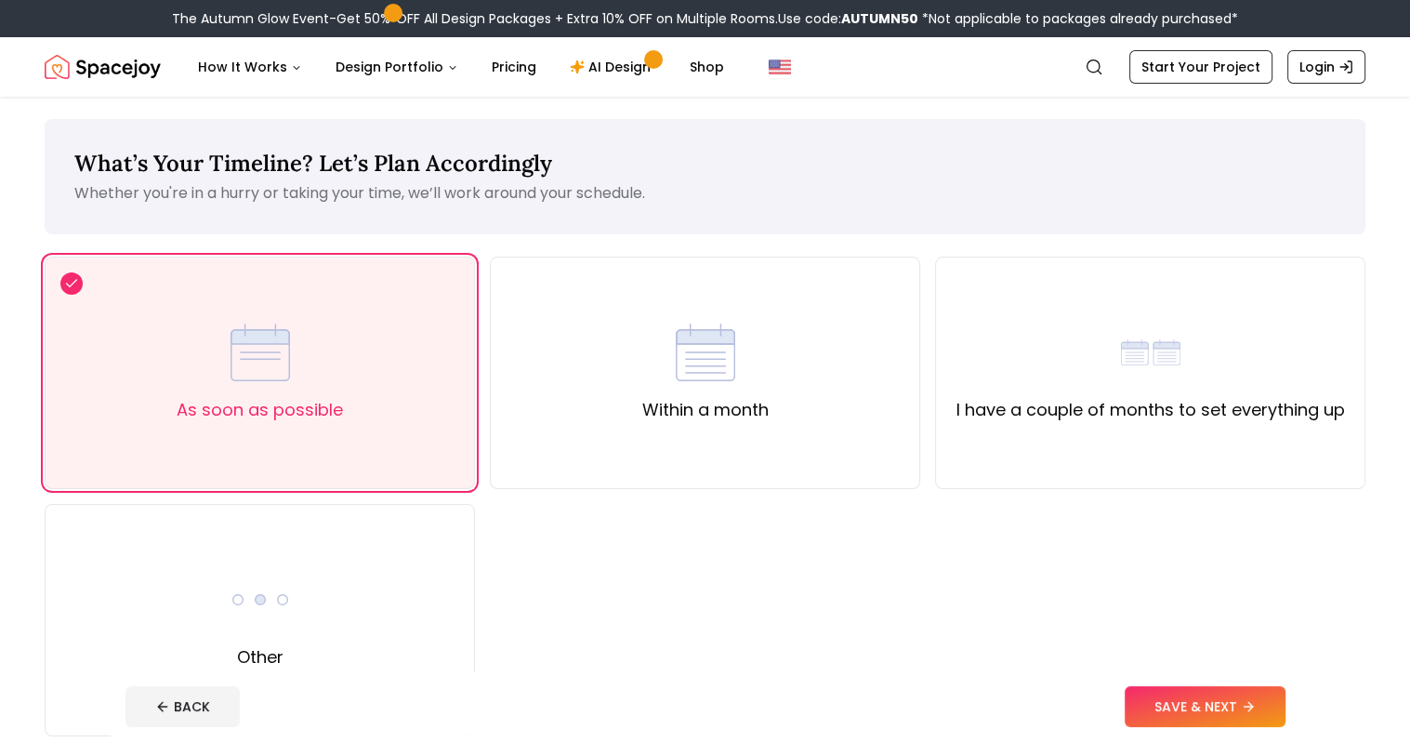
click at [1197, 711] on button "SAVE & NEXT" at bounding box center [1205, 706] width 161 height 41
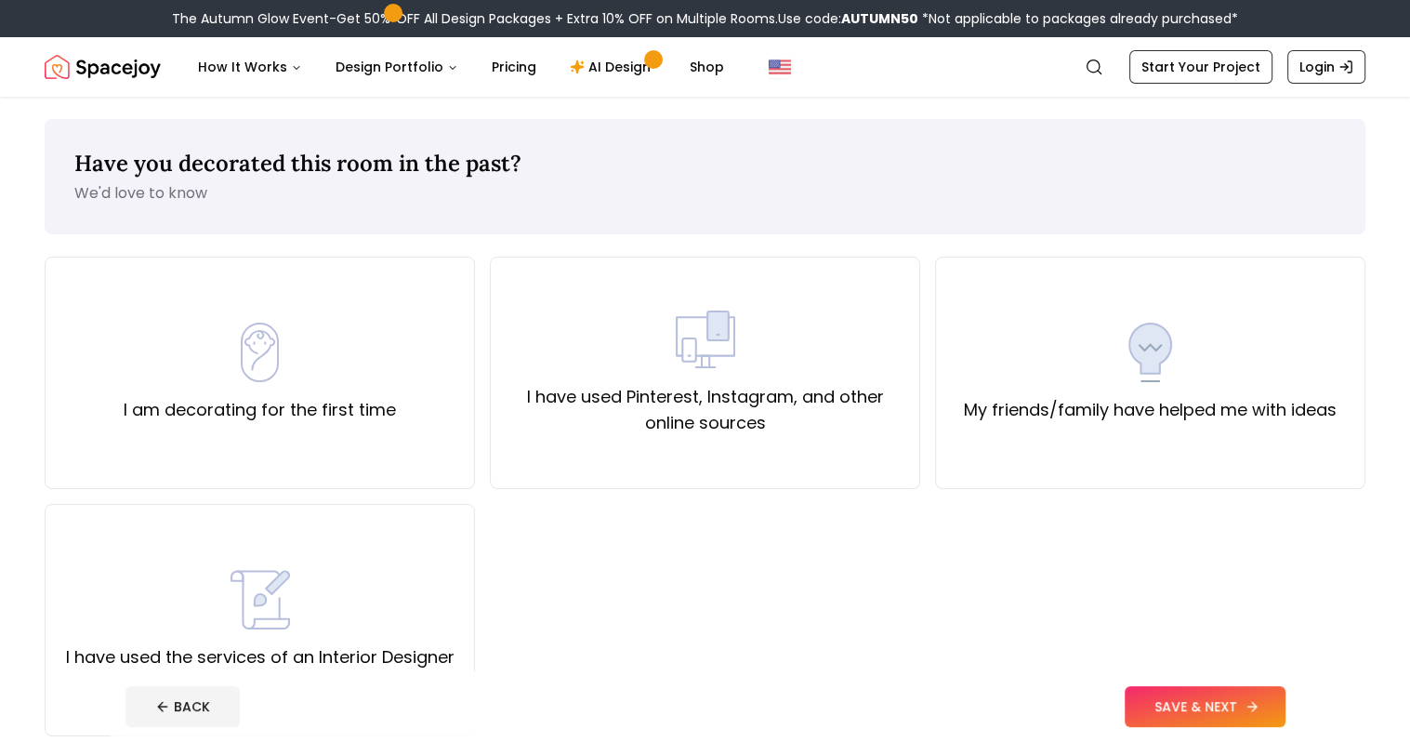
click at [1248, 714] on button "SAVE & NEXT" at bounding box center [1205, 706] width 161 height 41
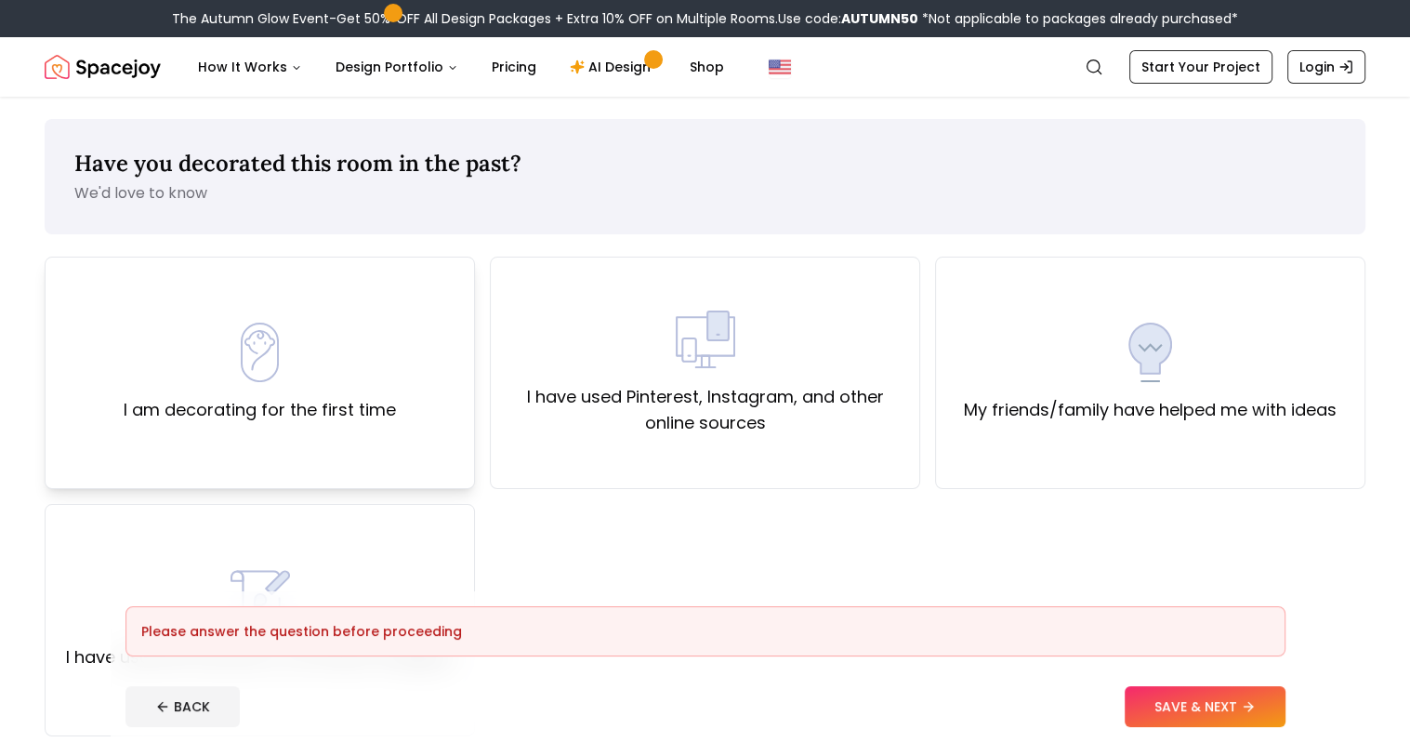
click at [405, 402] on div "I am decorating for the first time" at bounding box center [260, 373] width 430 height 232
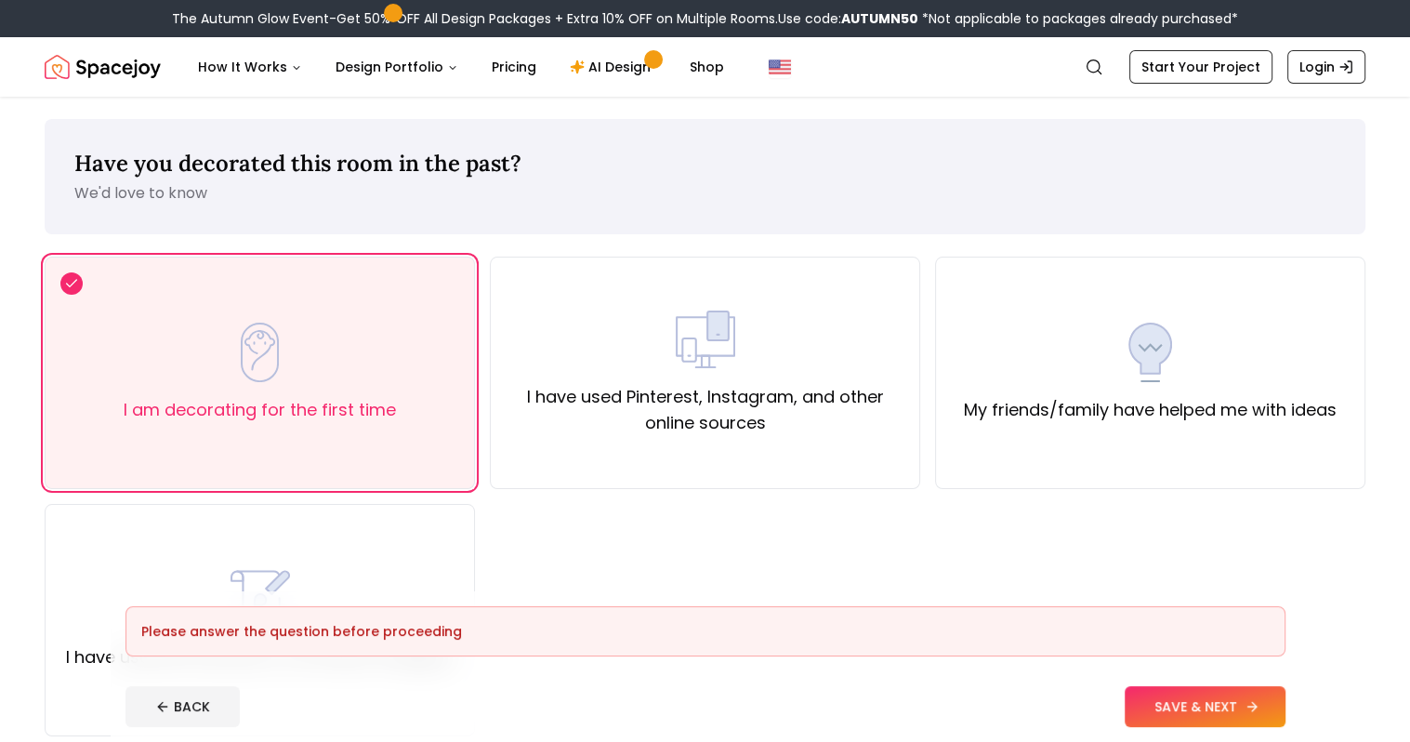
click at [1260, 718] on button "SAVE & NEXT" at bounding box center [1205, 706] width 161 height 41
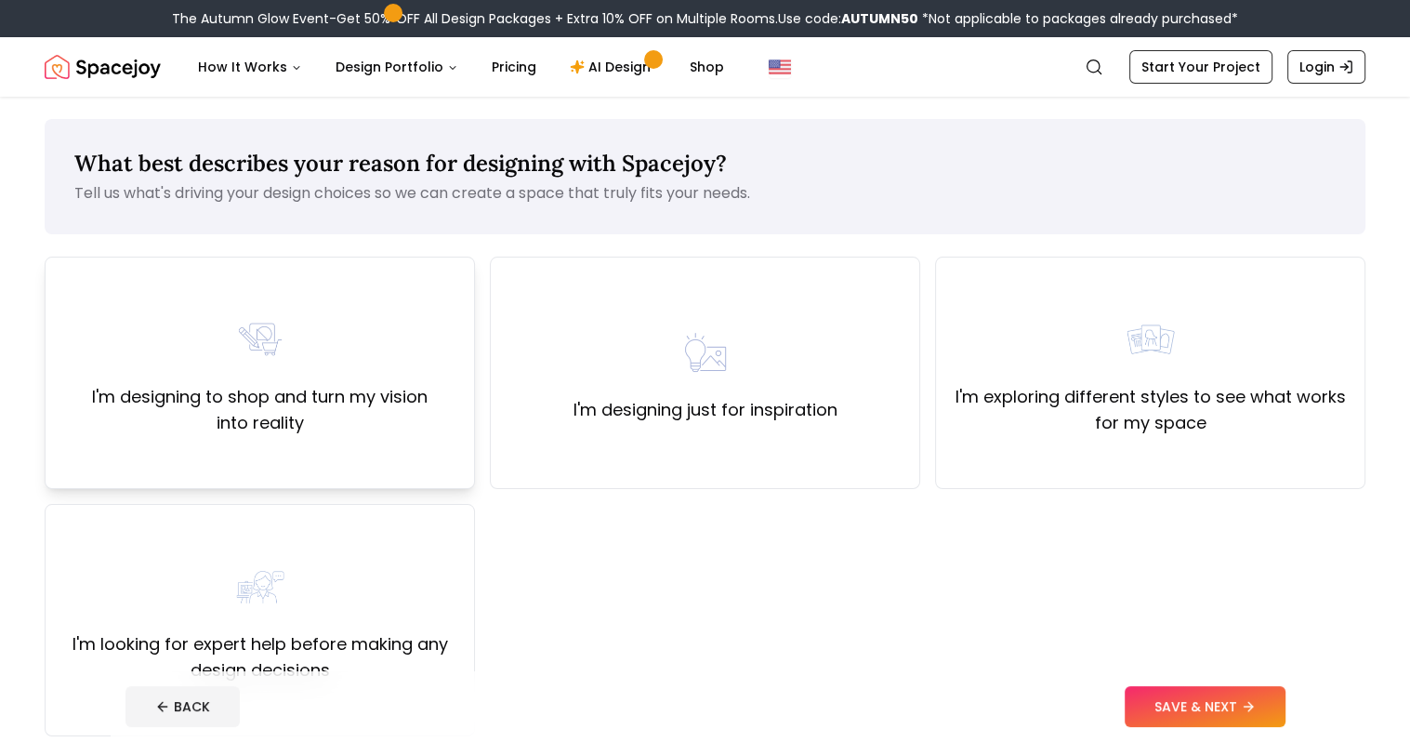
click at [405, 351] on div "I'm designing to shop and turn my vision into reality" at bounding box center [259, 372] width 399 height 126
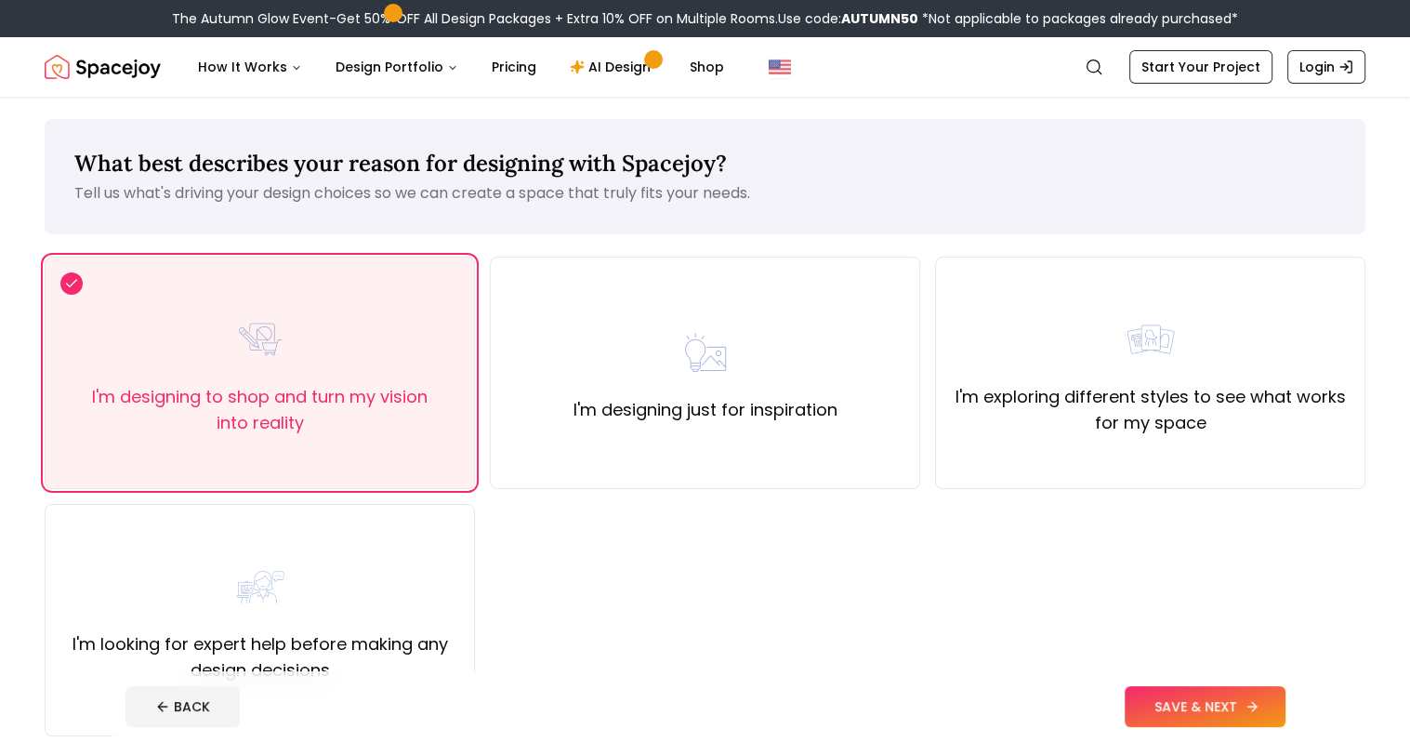
click at [1224, 706] on button "SAVE & NEXT" at bounding box center [1205, 706] width 161 height 41
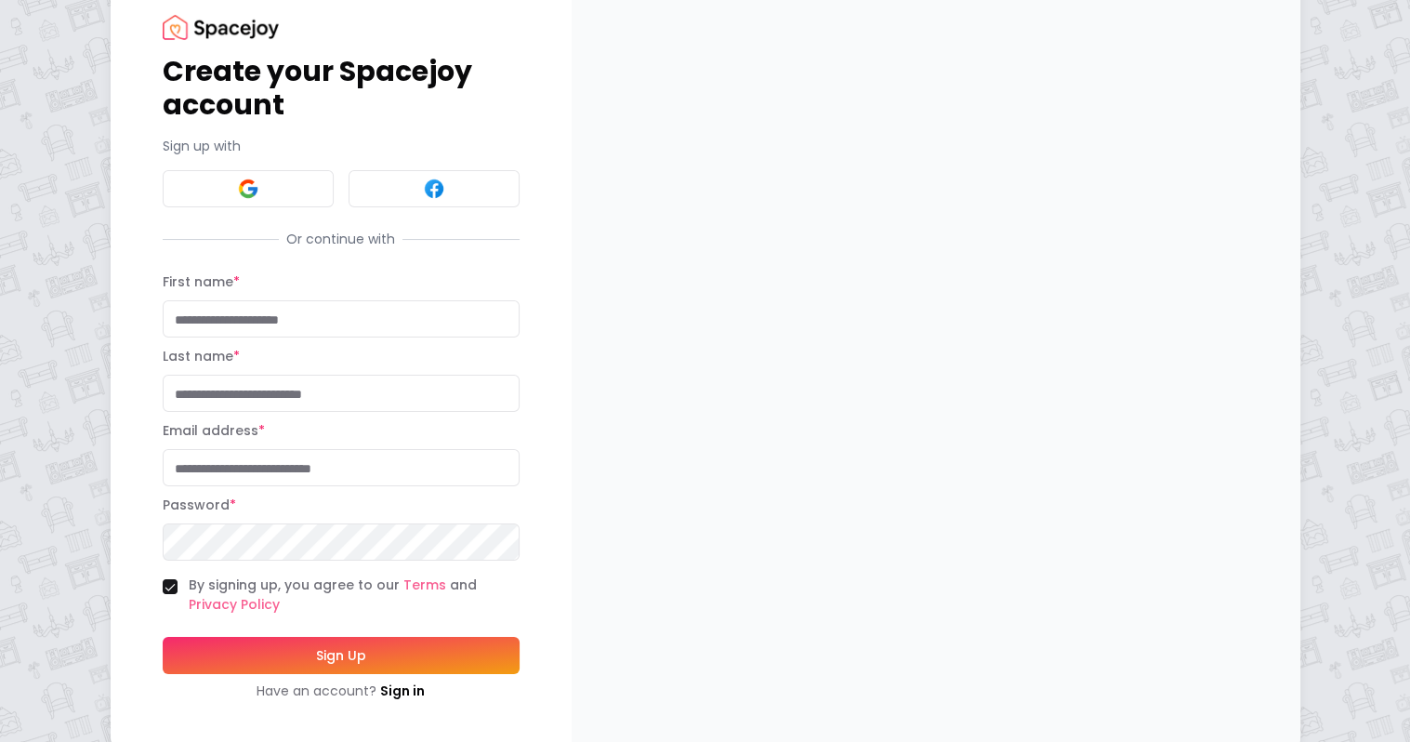
scroll to position [77, 0]
